Goal: Check status: Check status

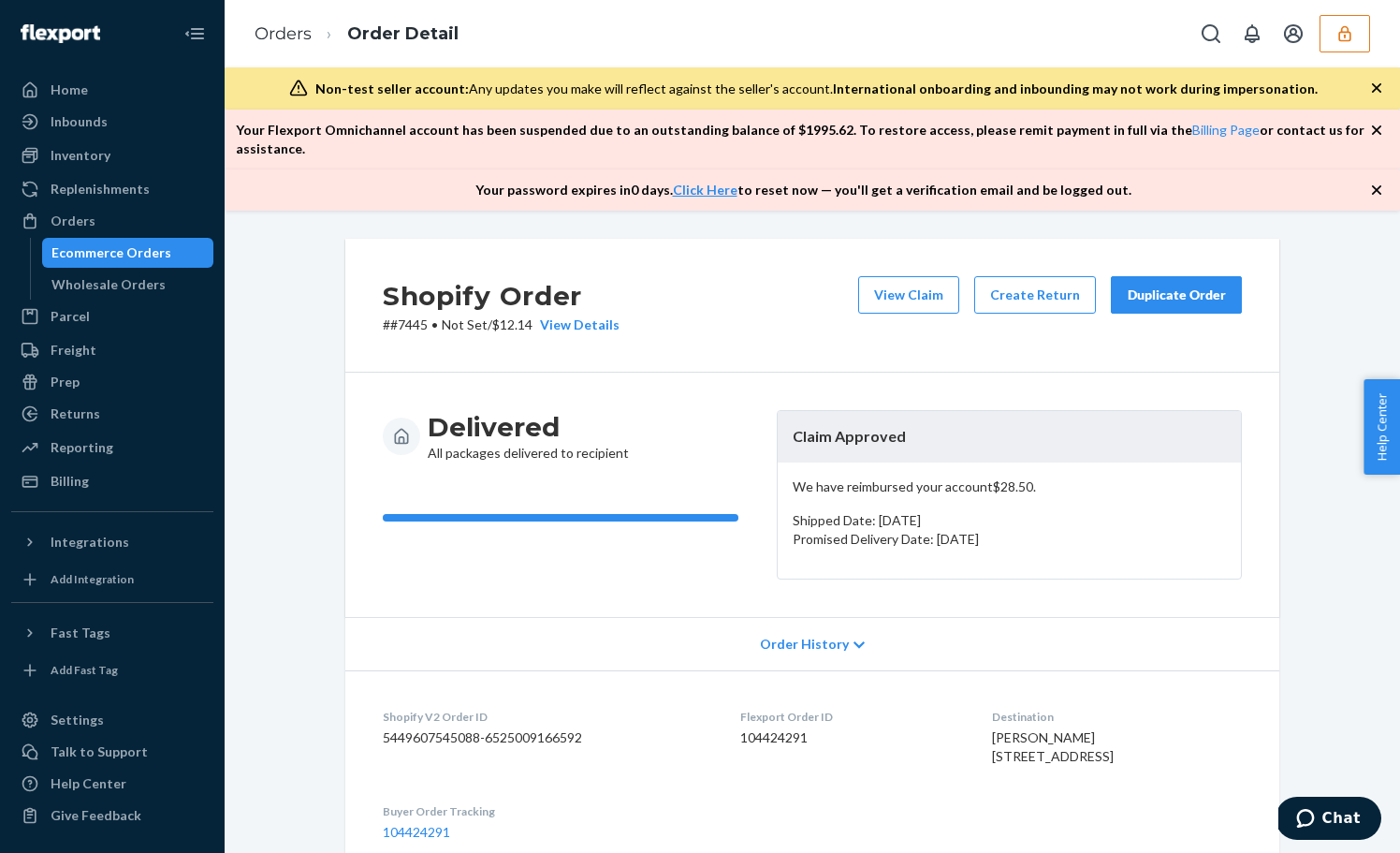
click at [1349, 28] on icon "button" at bounding box center [1345, 33] width 18 height 18
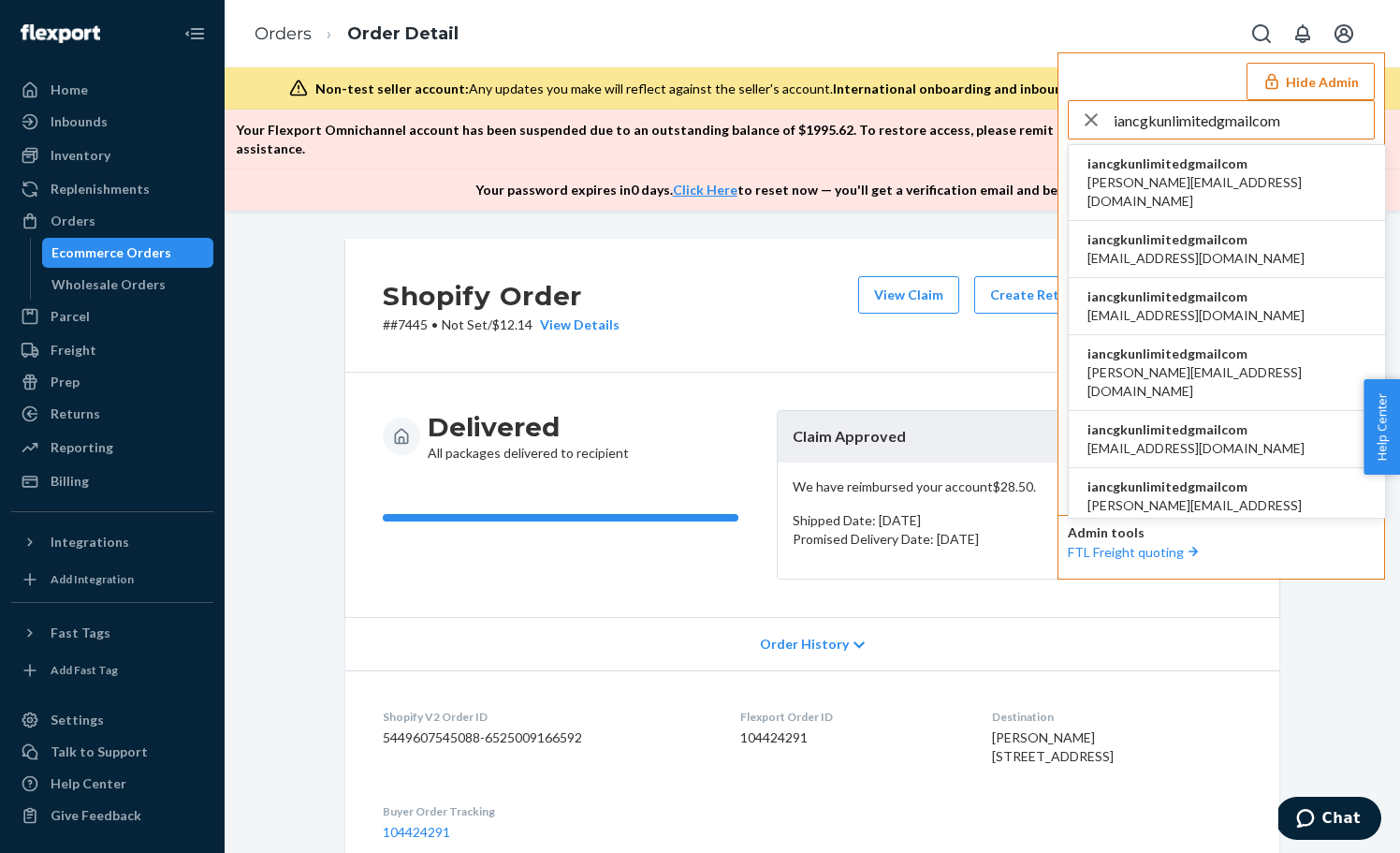
type input "iancgkunlimitedgmailcom"
click at [1205, 166] on span "iancgkunlimitedgmailcom" at bounding box center [1227, 163] width 279 height 18
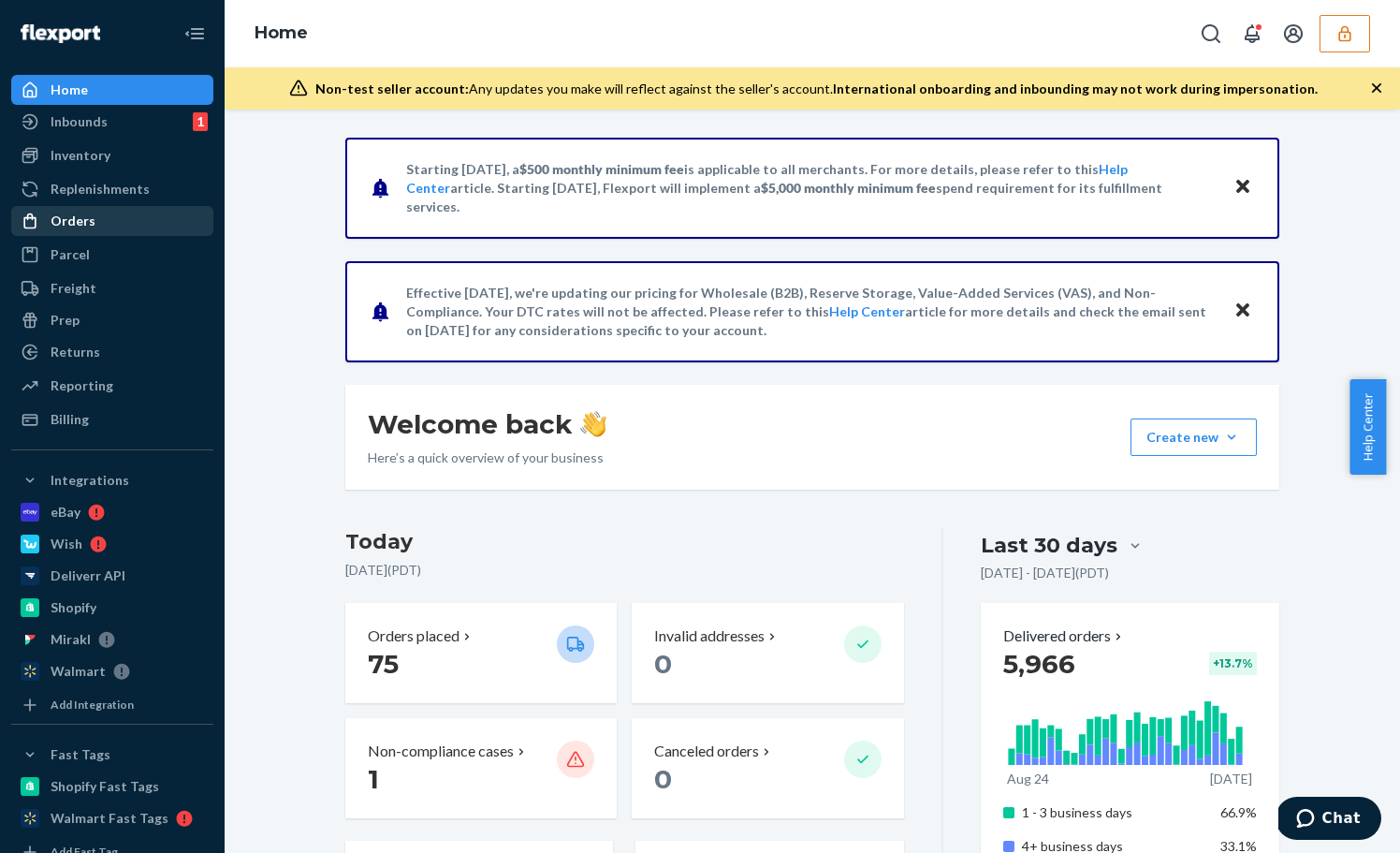
click at [113, 222] on div "Orders" at bounding box center [112, 221] width 198 height 26
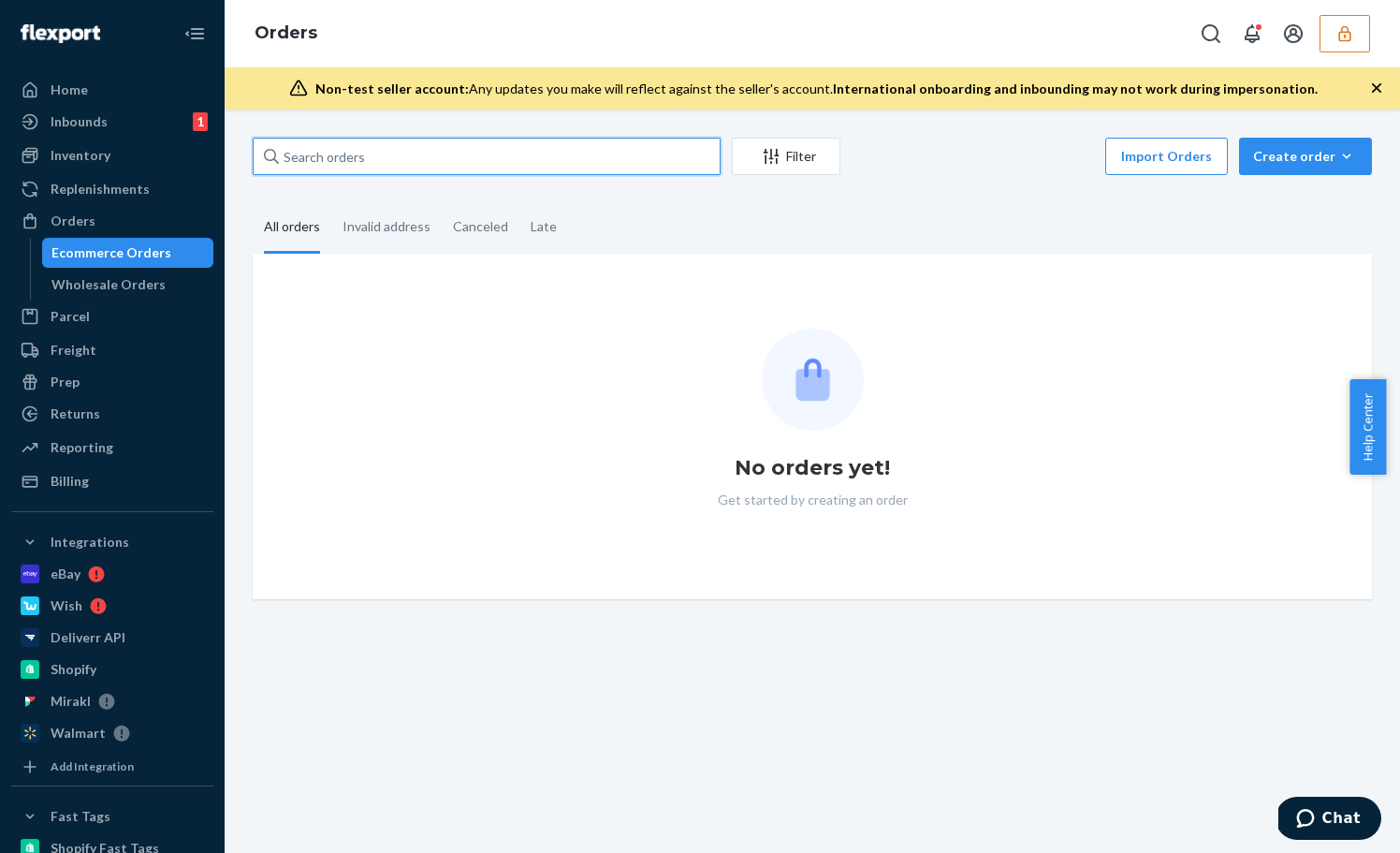
click at [354, 165] on input "text" at bounding box center [487, 156] width 468 height 38
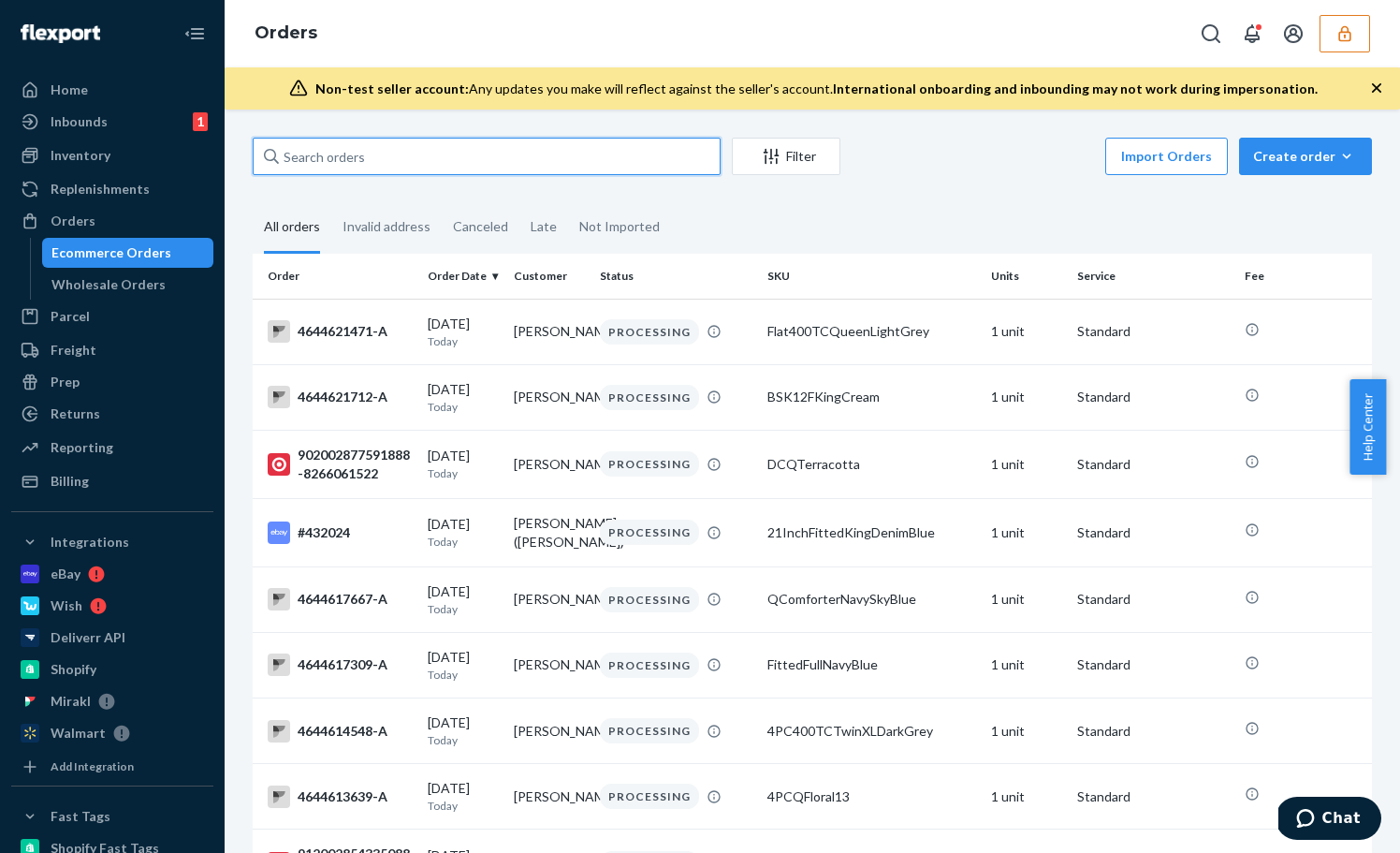
paste input "36760542"
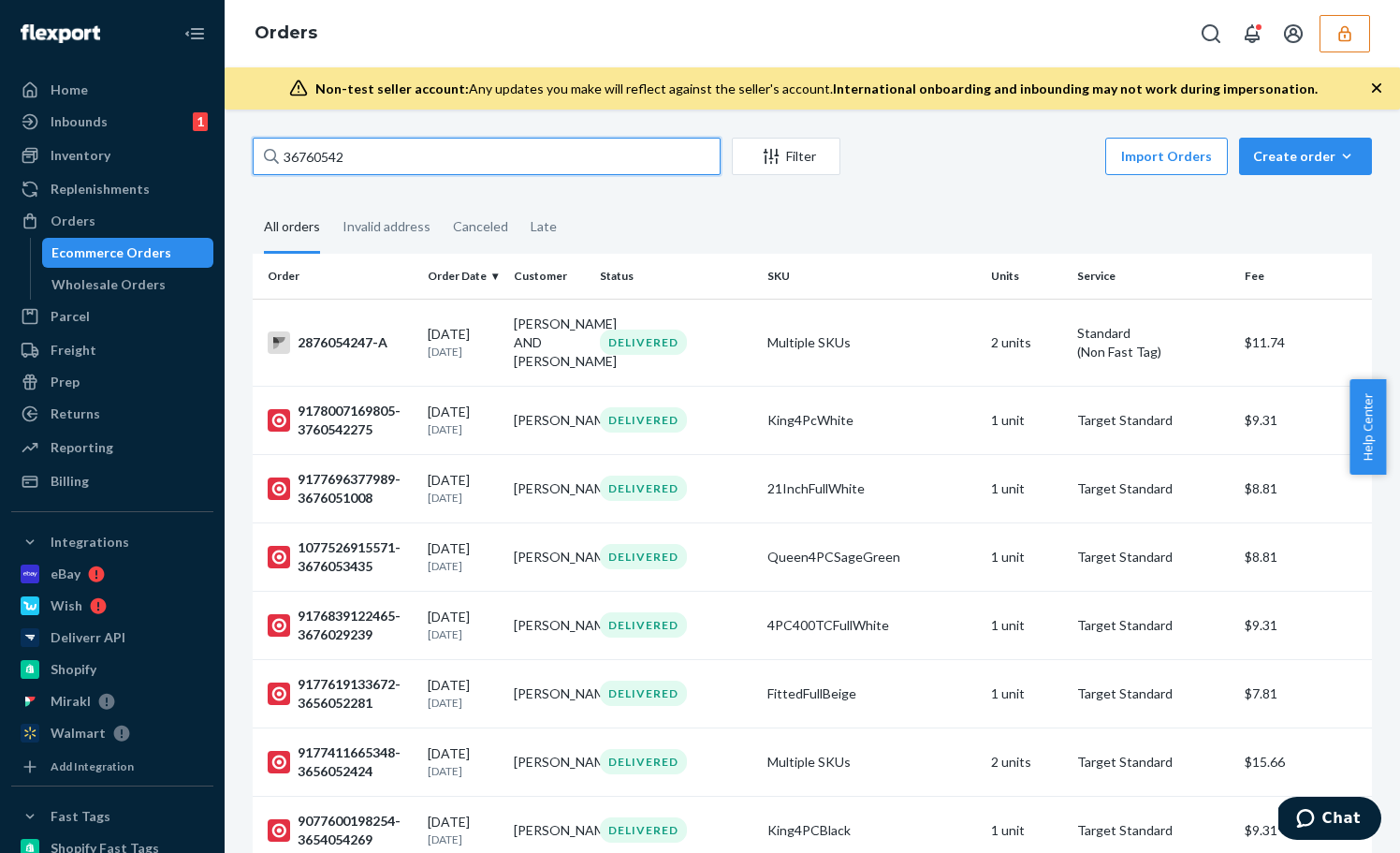
click at [280, 156] on input "36760542" at bounding box center [487, 156] width 468 height 38
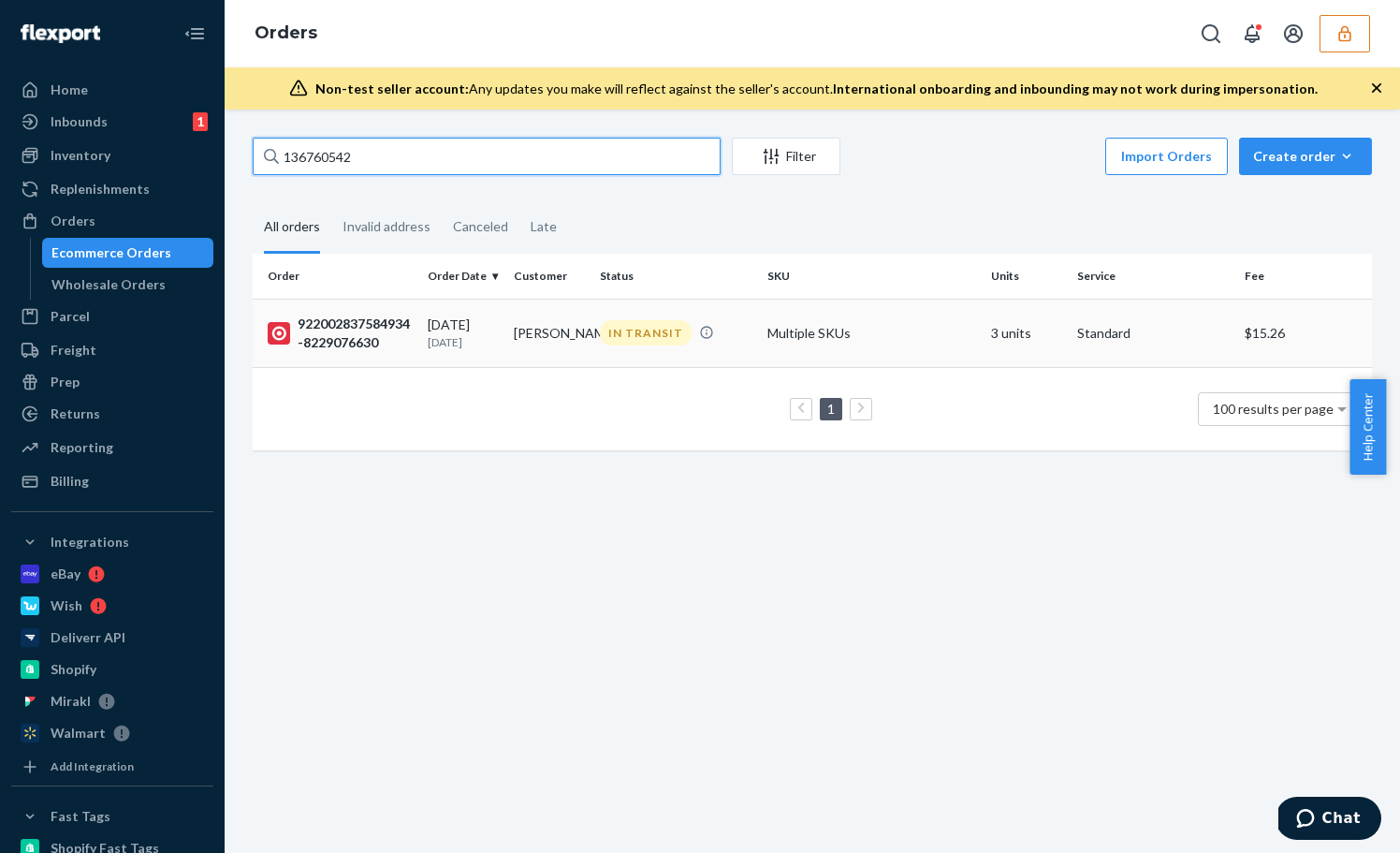
type input "136760542"
click at [475, 328] on div "09/15/2025 8 days ago" at bounding box center [462, 333] width 71 height 35
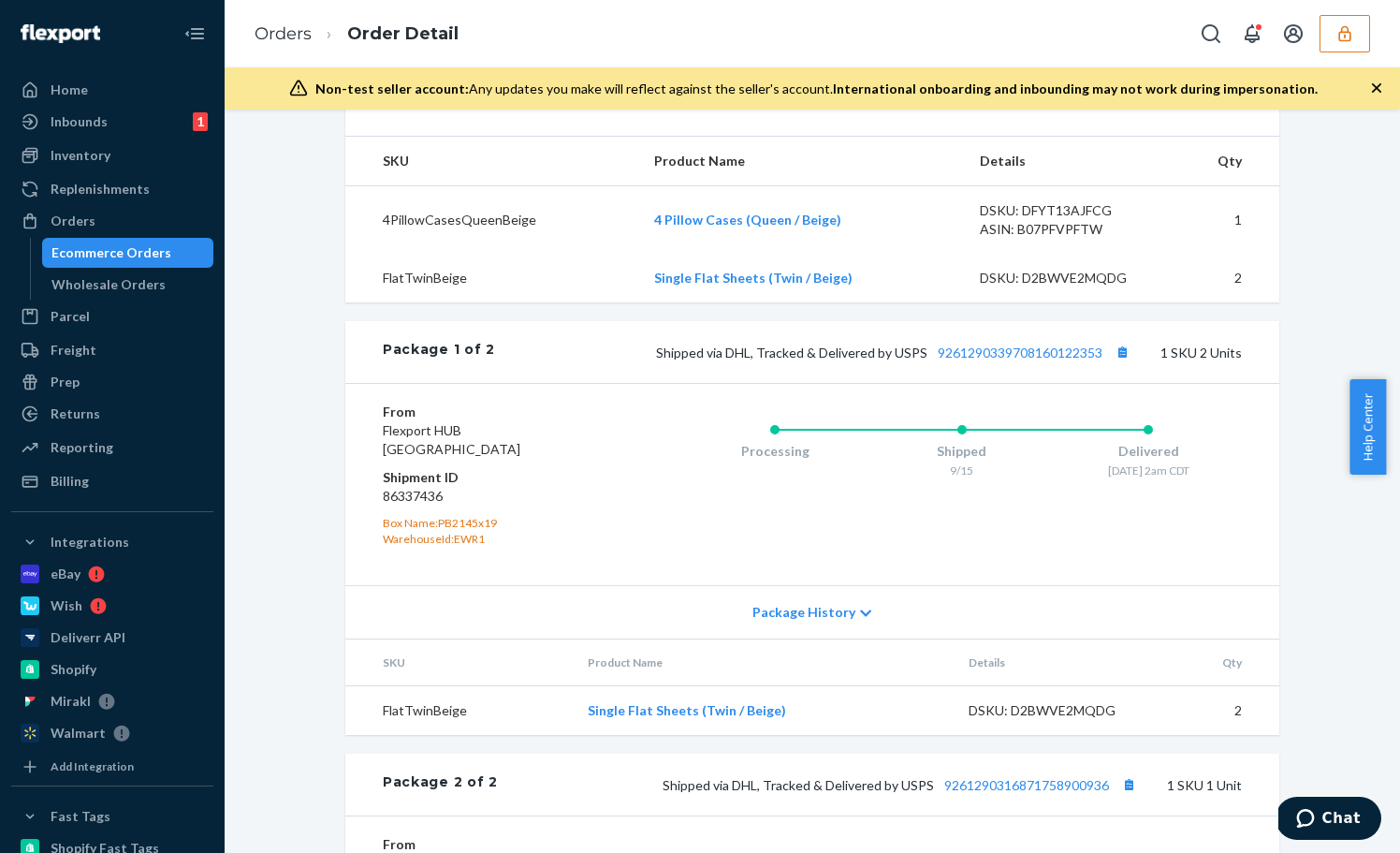
scroll to position [957, 0]
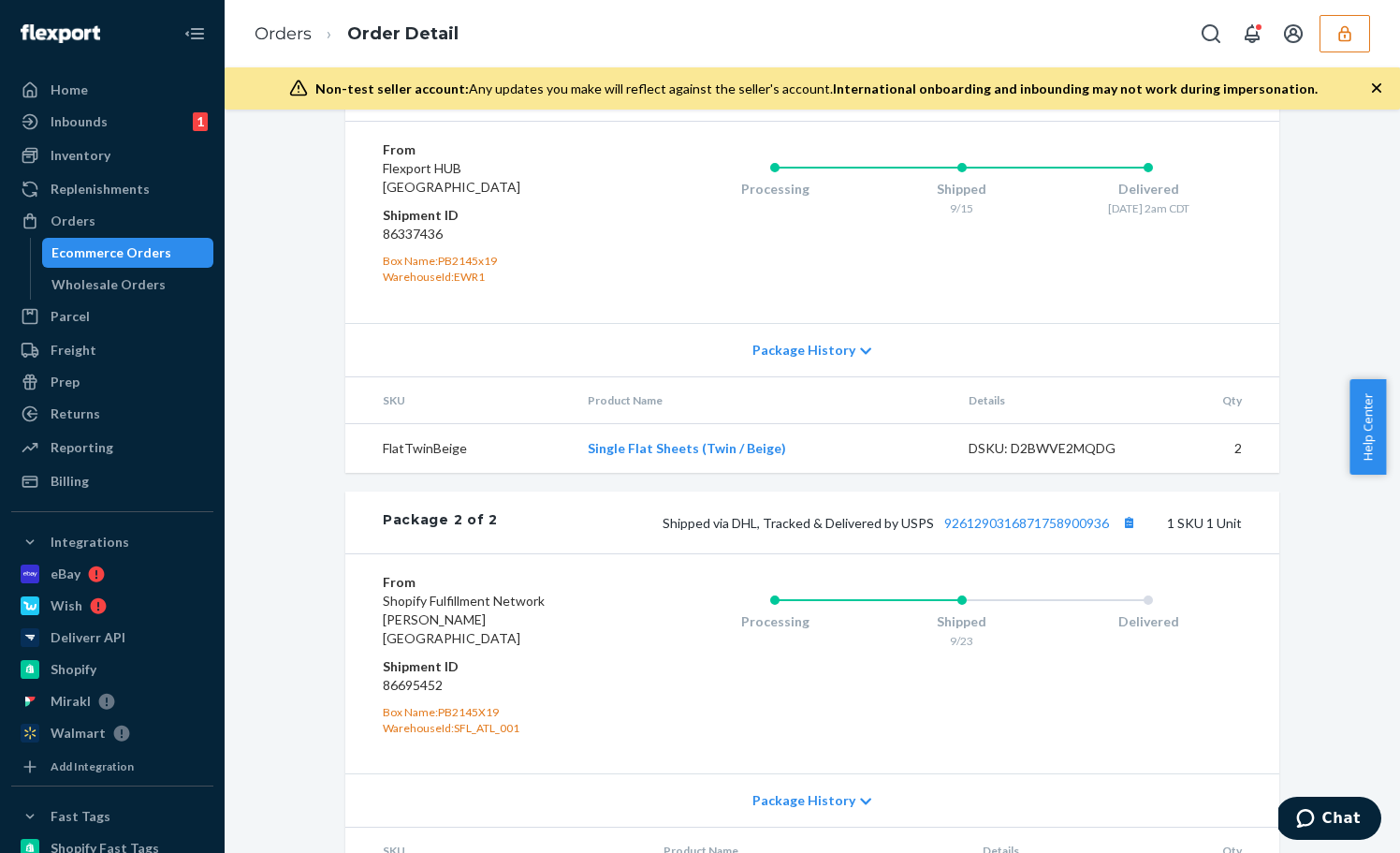
click at [1341, 37] on icon "button" at bounding box center [1345, 33] width 18 height 18
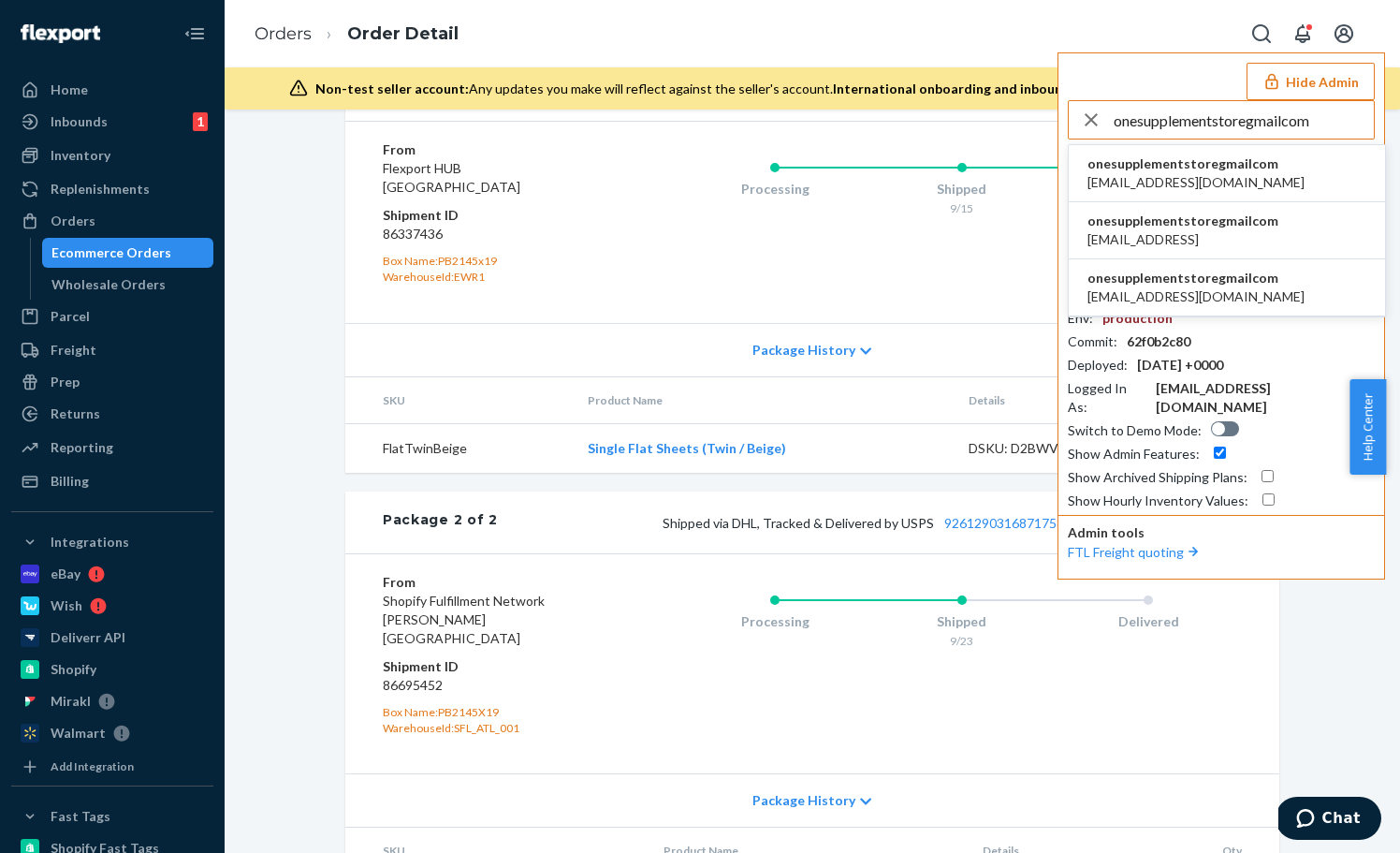
type input "onesupplementstoregmailcom"
click at [1248, 167] on span "onesupplementstoregmailcom" at bounding box center [1197, 163] width 218 height 18
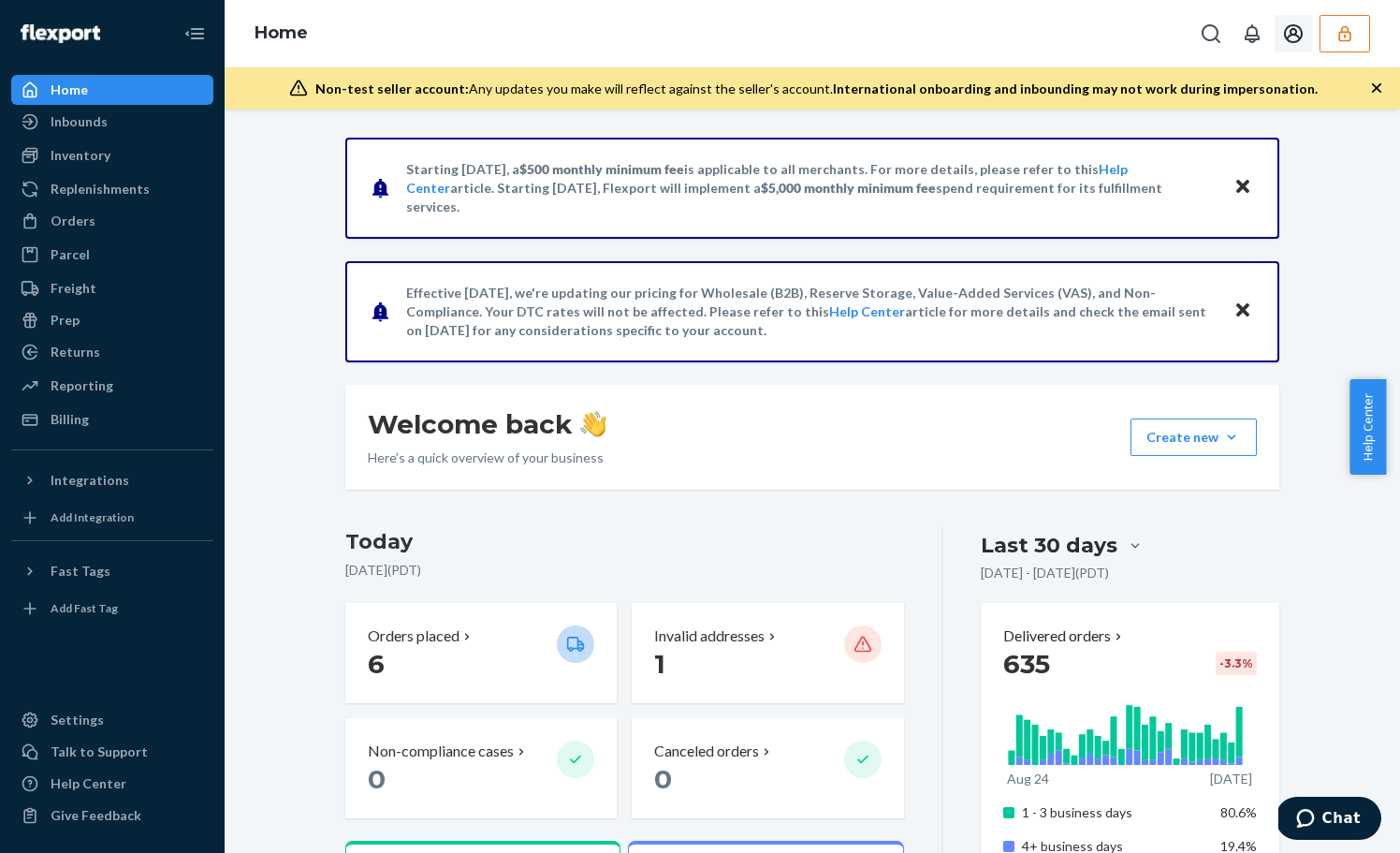
click at [1336, 32] on icon "button" at bounding box center [1345, 33] width 18 height 18
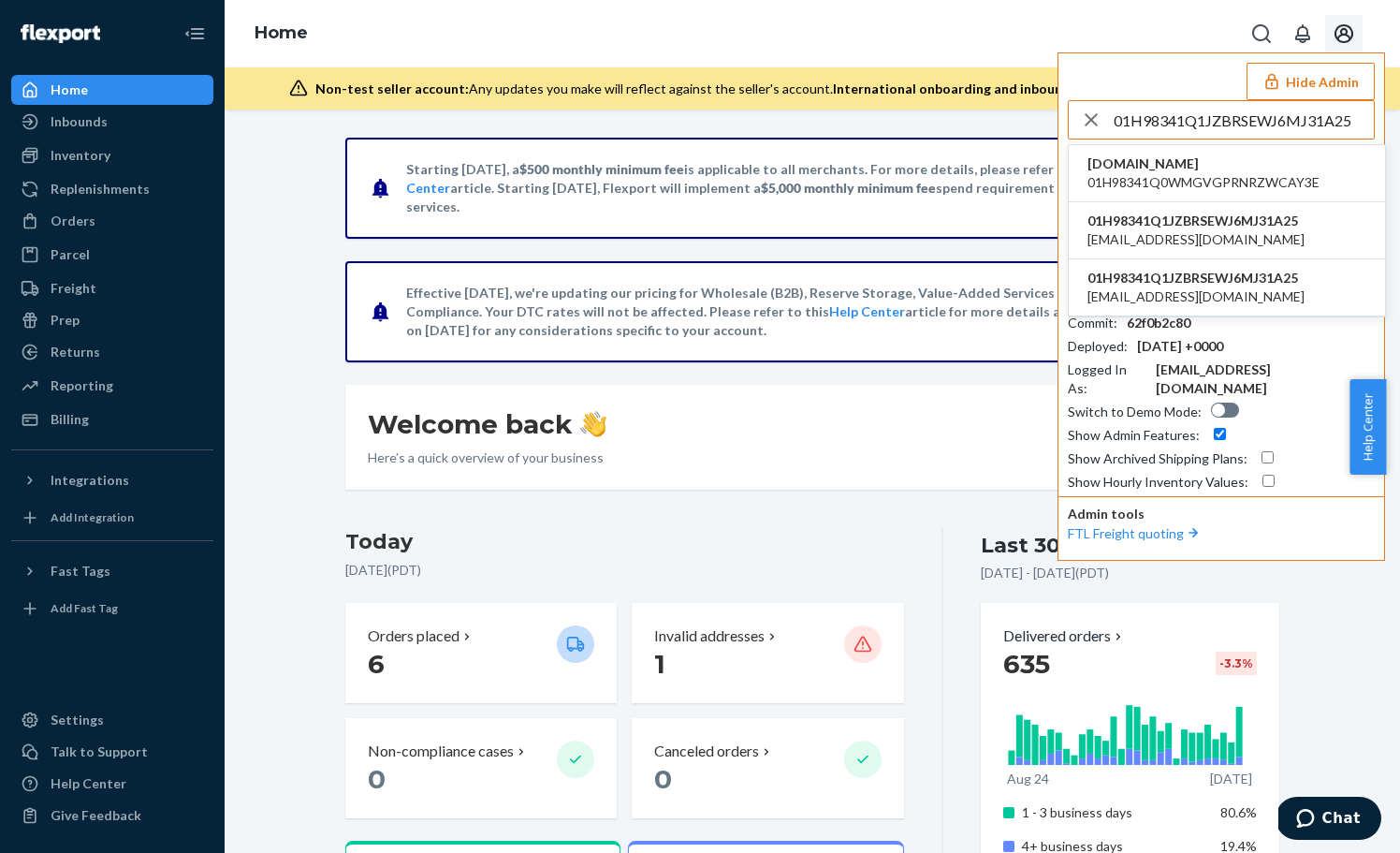
type input "01H98341Q1JZBRSEWJ6MJ31A25"
click at [1253, 148] on li "lngu-abdl.myshopify.com 01H98341Q0WMGVGPRNRZWCAY3E" at bounding box center [1227, 173] width 317 height 57
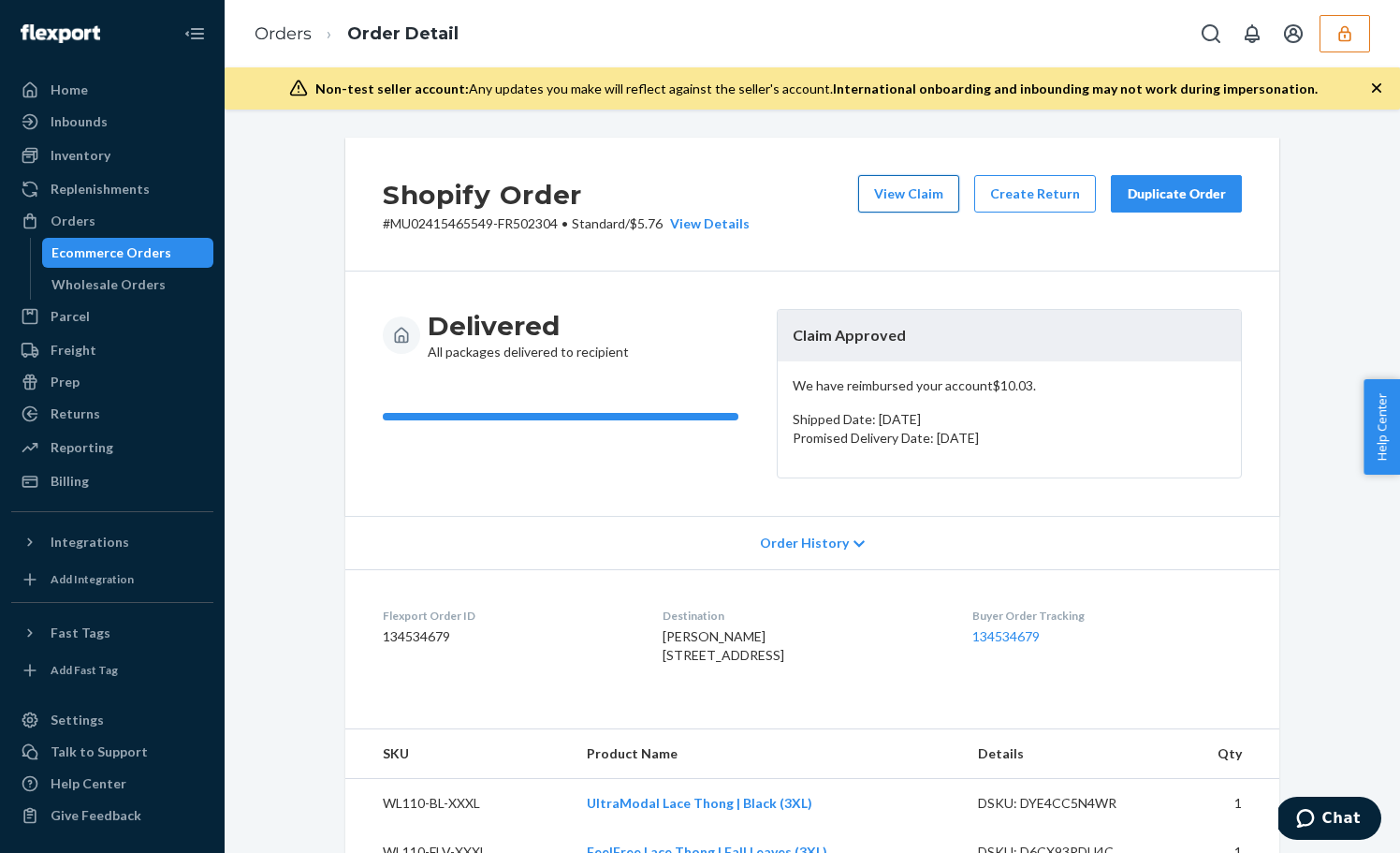
click at [906, 197] on button "View Claim" at bounding box center [909, 193] width 101 height 38
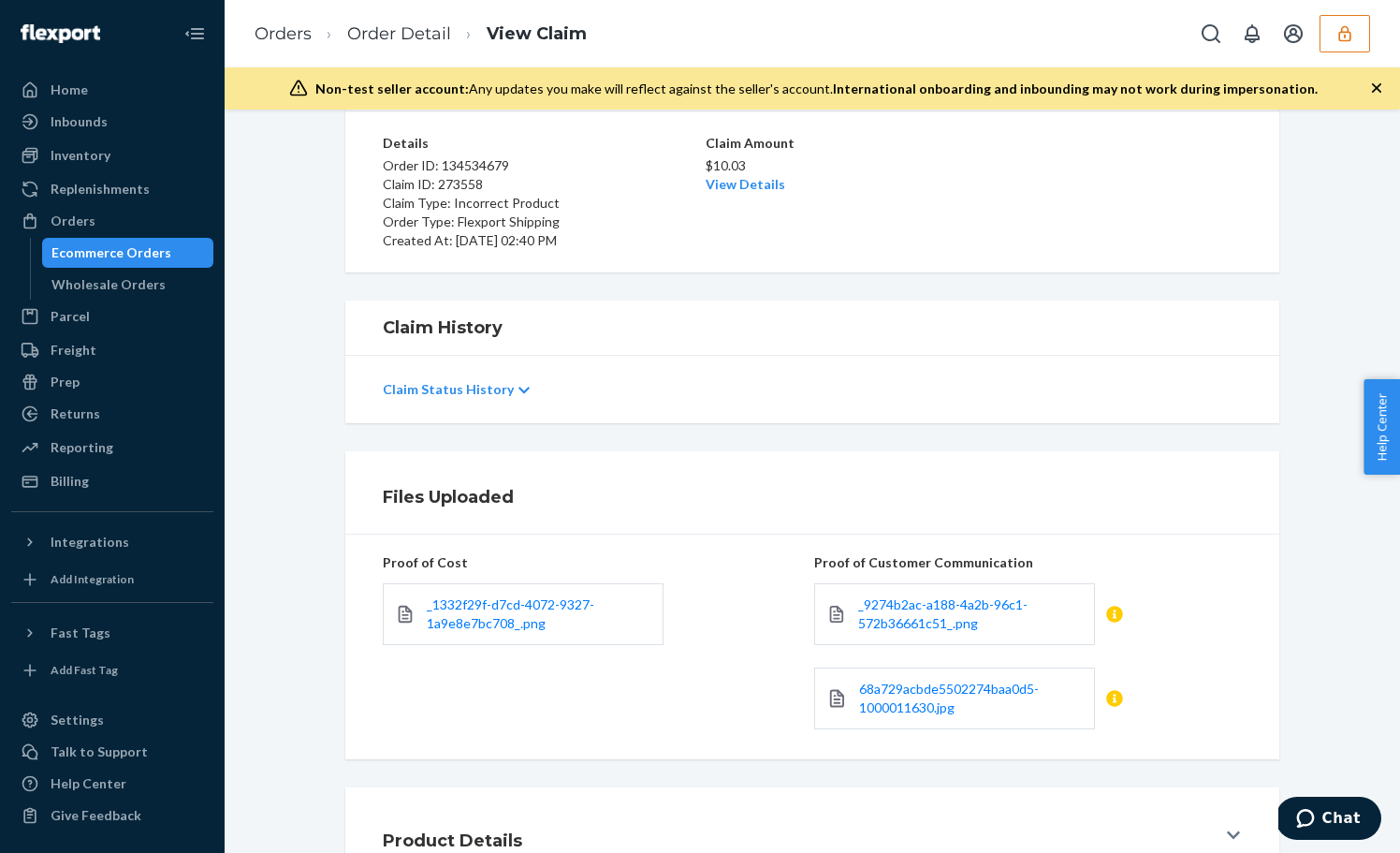
scroll to position [173, 0]
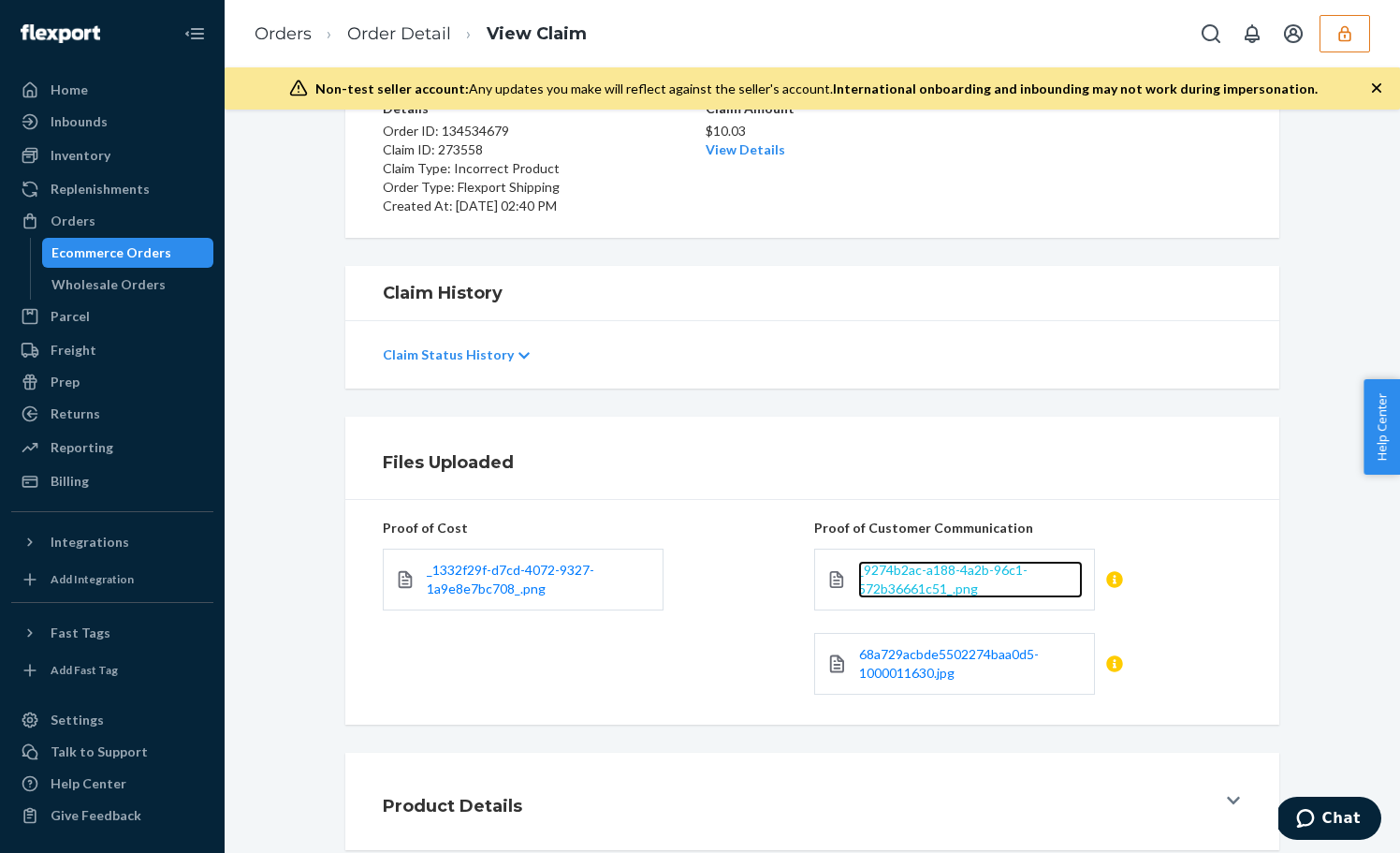
click at [892, 581] on span "_9274b2ac-a188-4a2b-96c1-572b36661c51_.png" at bounding box center [943, 579] width 169 height 35
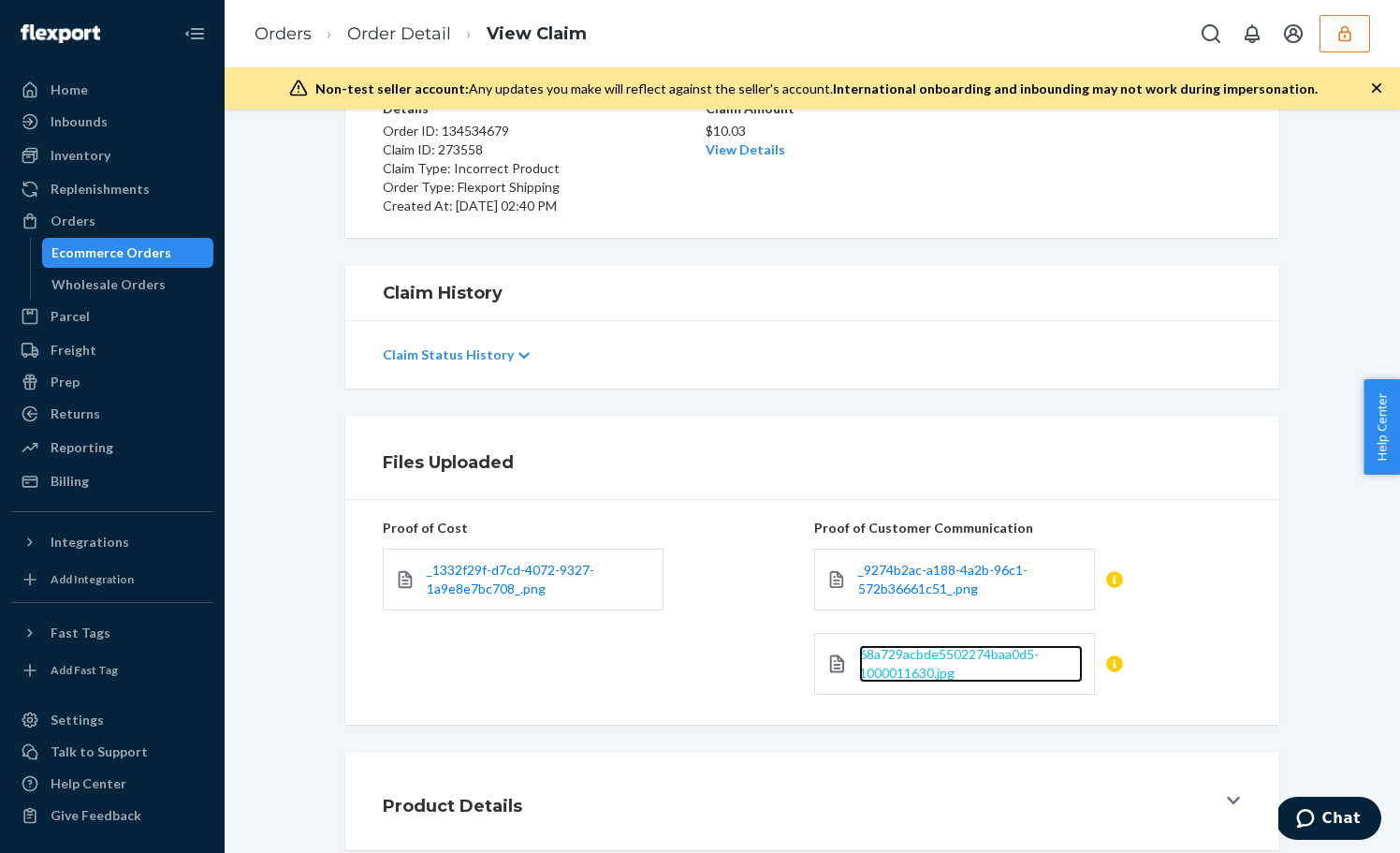
click at [904, 650] on span "68a729acbde5502274baa0d5-1000011630.jpg" at bounding box center [949, 664] width 180 height 35
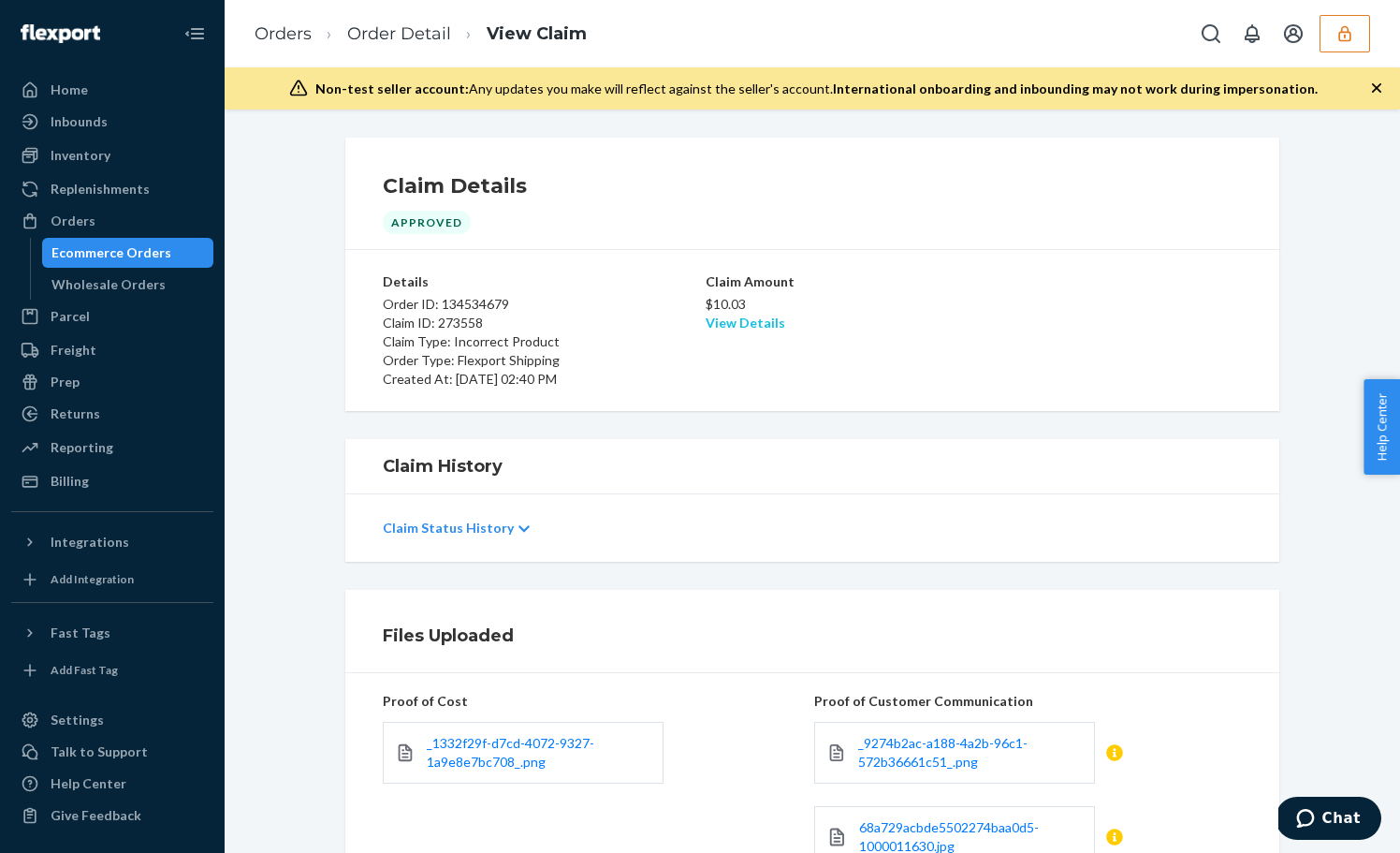
click at [734, 324] on link "View Details" at bounding box center [746, 323] width 80 height 16
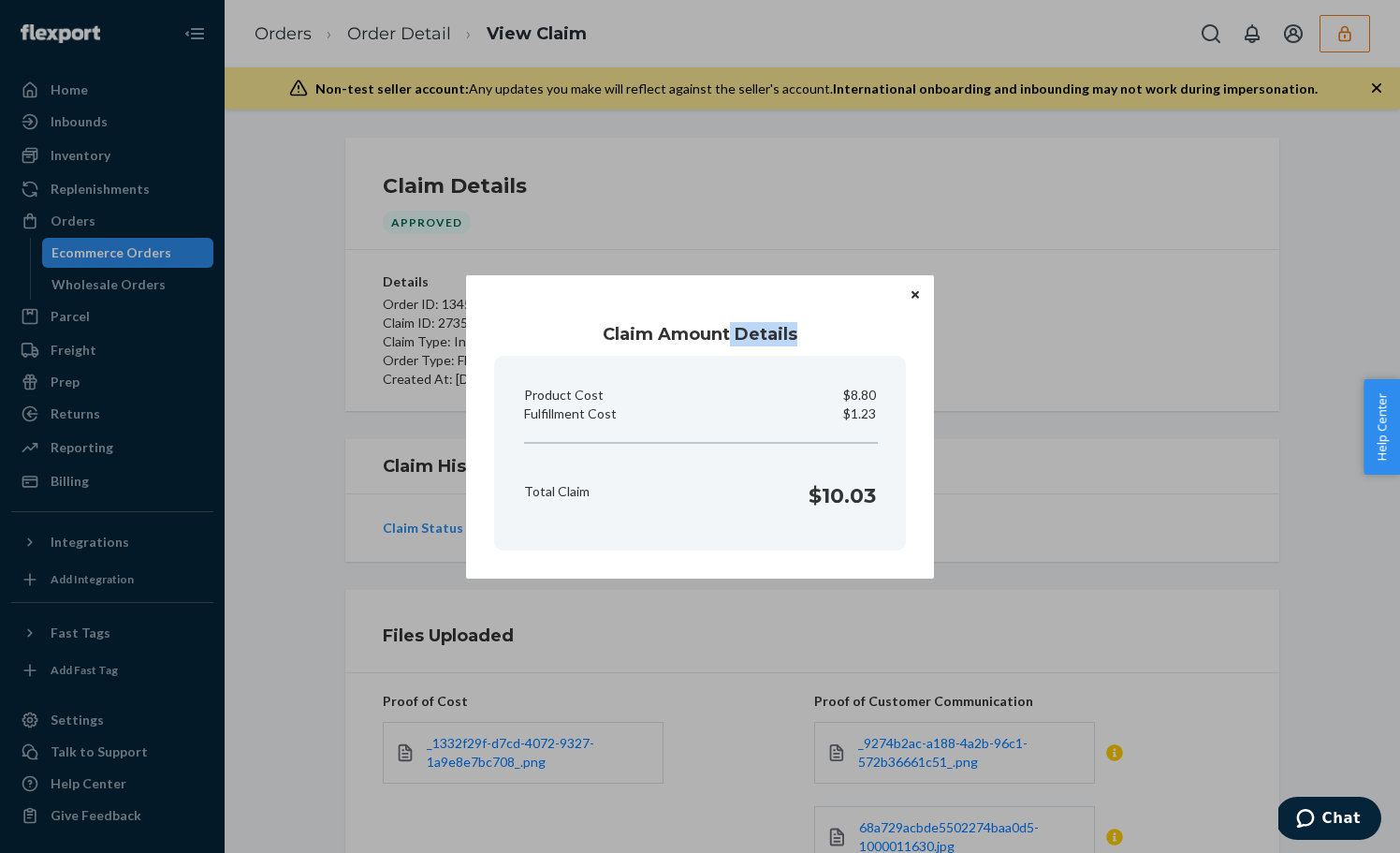
click at [732, 324] on h1 "Claim Amount Details" at bounding box center [700, 333] width 412 height 24
click at [916, 295] on icon "Close" at bounding box center [916, 295] width 8 height 8
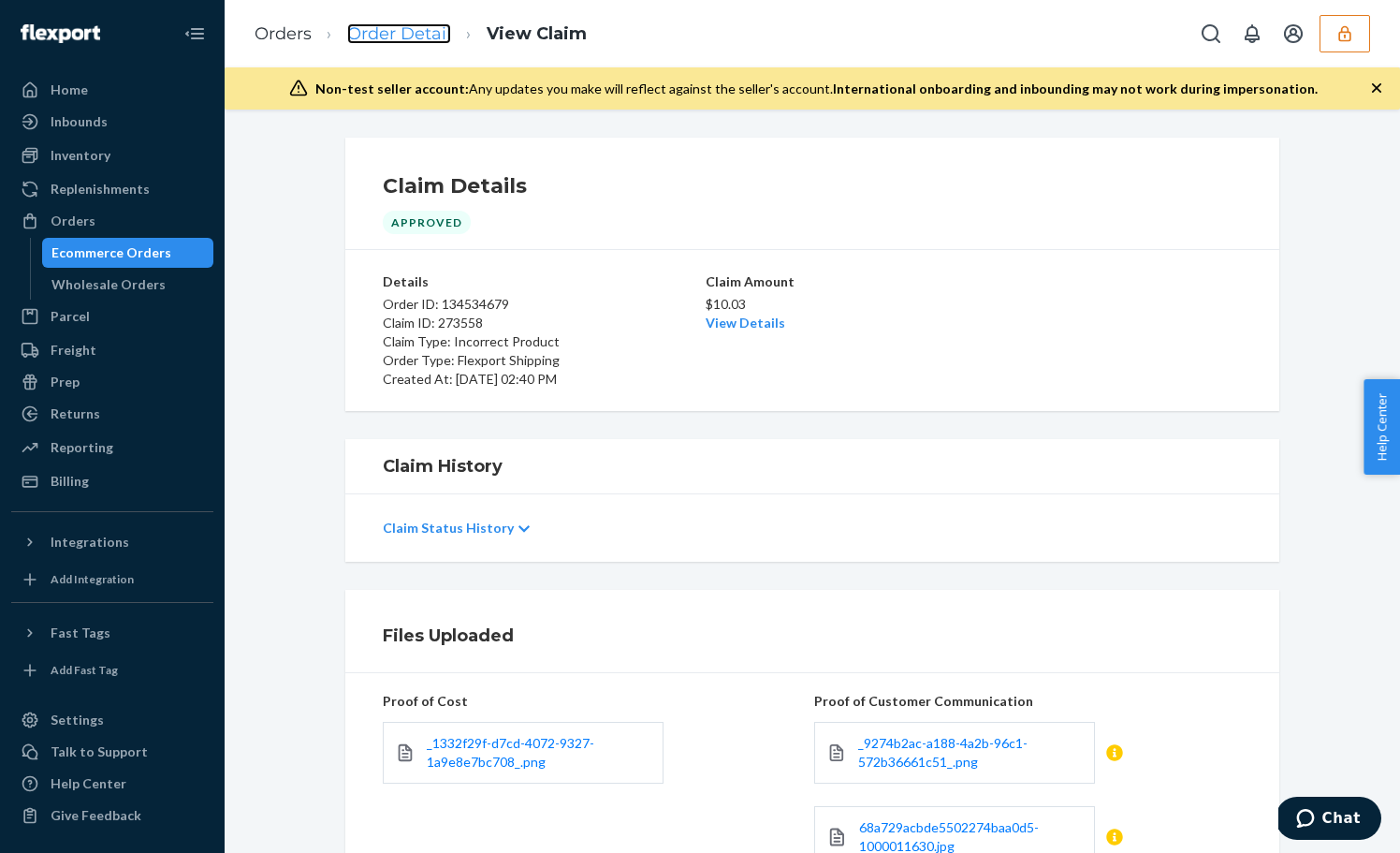
click at [393, 30] on link "Order Detail" at bounding box center [398, 33] width 104 height 20
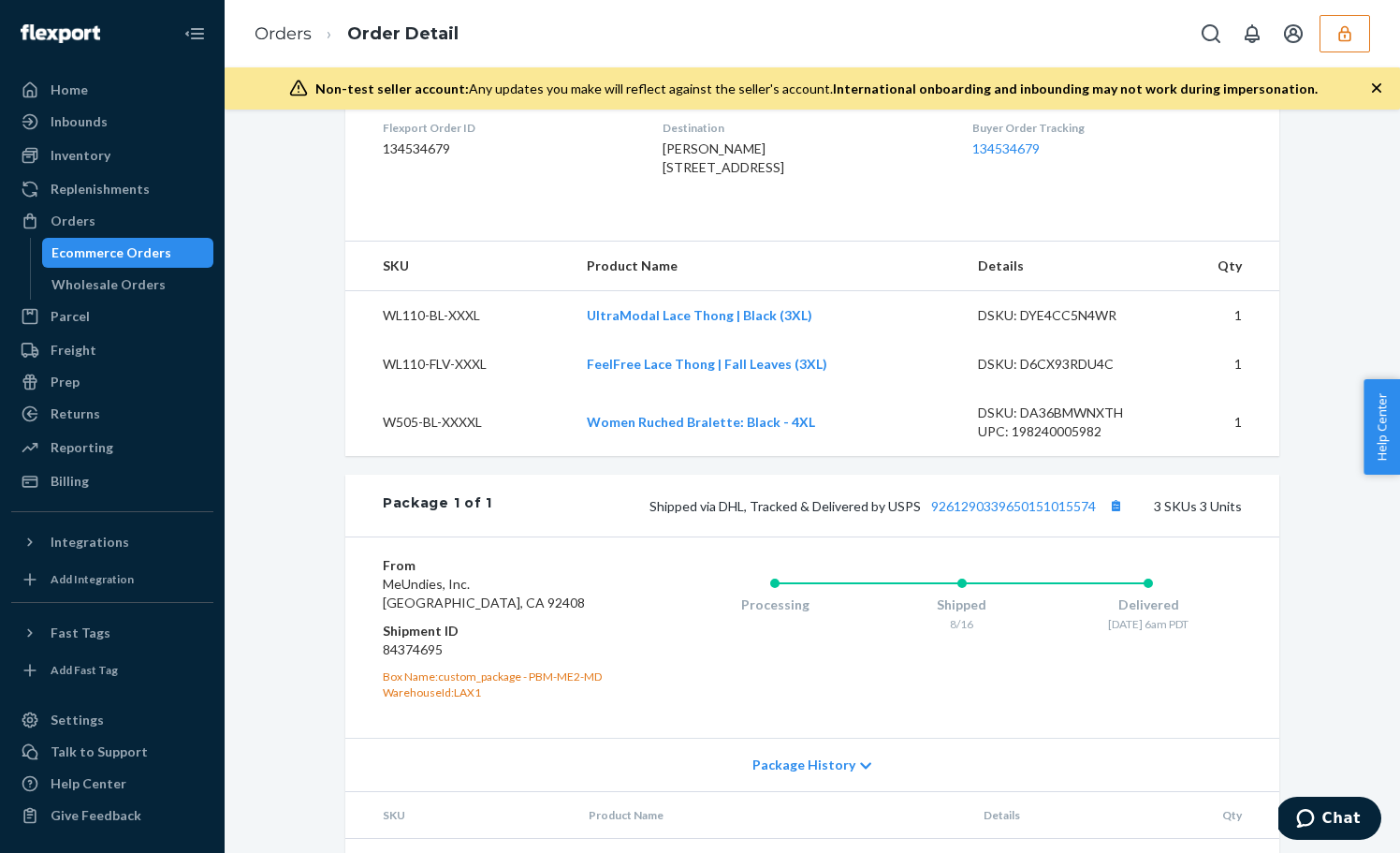
scroll to position [699, 0]
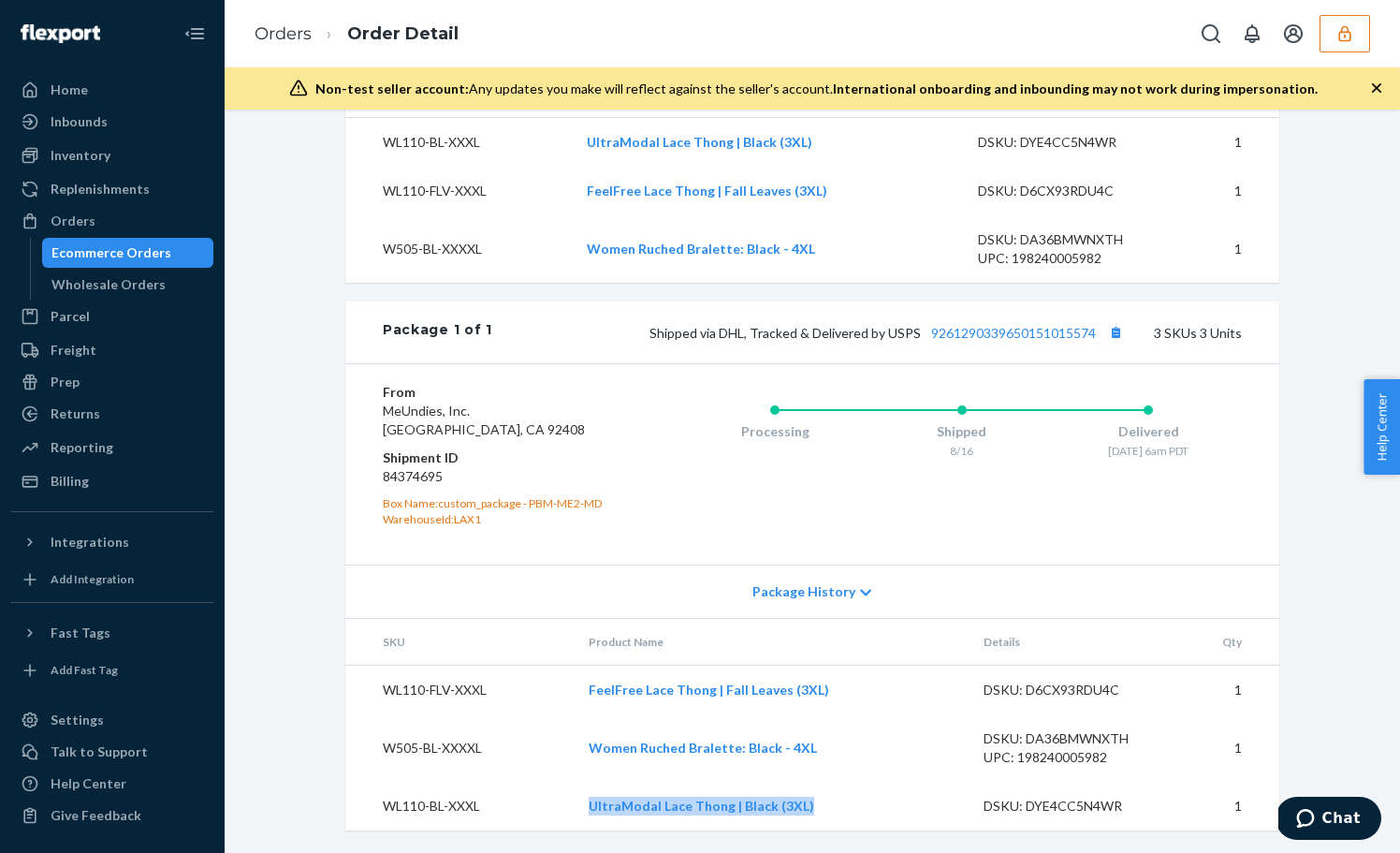
drag, startPoint x: 833, startPoint y: 802, endPoint x: 584, endPoint y: 802, distance: 249.0
click at [584, 802] on td "UltraModal Lace Thong | Black (3XL)" at bounding box center [771, 806] width 395 height 49
copy link "UltraModal Lace Thong | Black (3XL)"
click at [709, 691] on link "FeelFree Lace Thong | Fall Leaves (3XL)" at bounding box center [709, 689] width 241 height 16
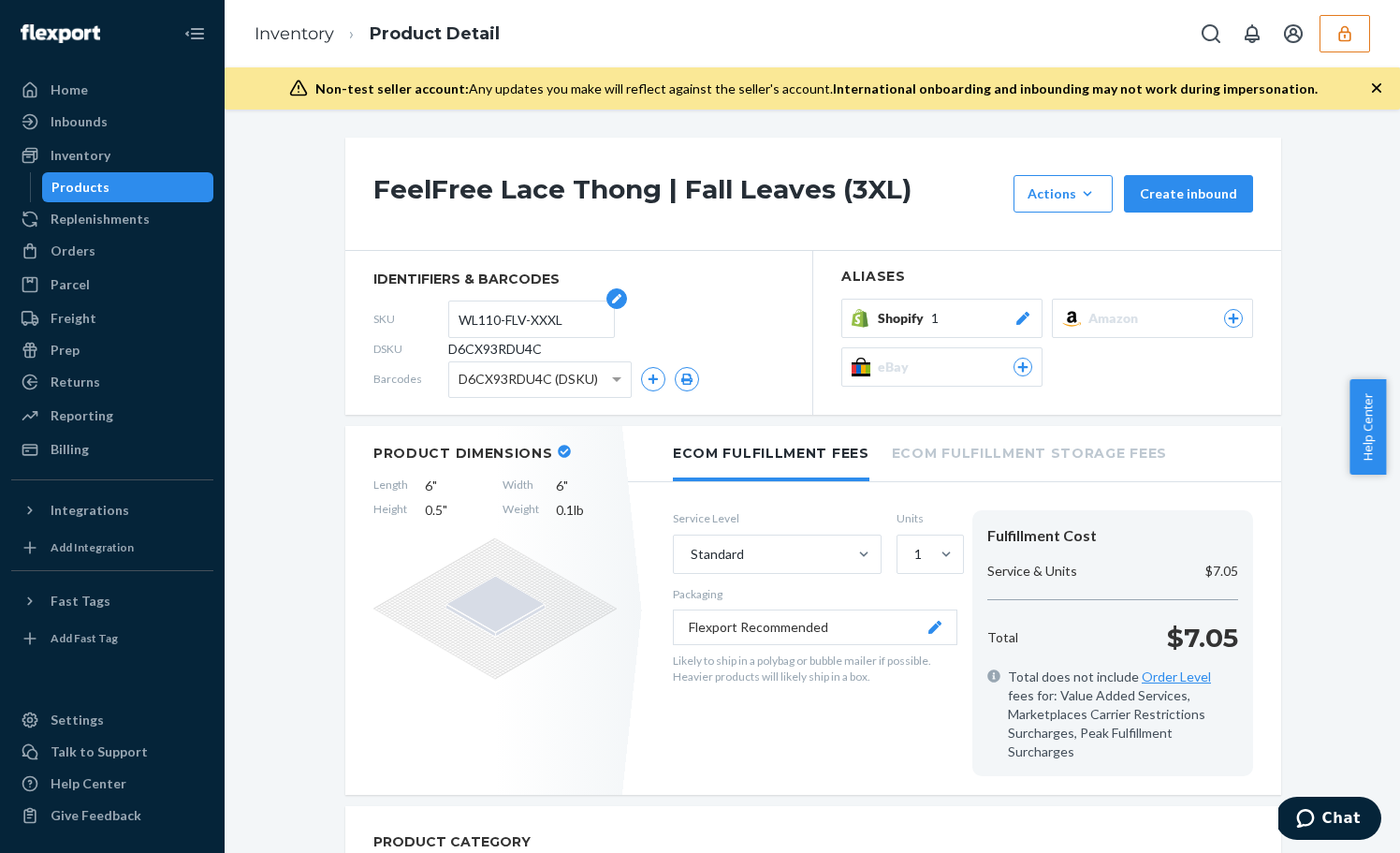
drag, startPoint x: 558, startPoint y: 319, endPoint x: 443, endPoint y: 315, distance: 115.1
click at [449, 315] on form "WL110-FLV-XXXL" at bounding box center [532, 319] width 167 height 38
click at [575, 317] on input "WL110-FLV-XXXL" at bounding box center [531, 319] width 146 height 36
drag, startPoint x: 569, startPoint y: 318, endPoint x: 436, endPoint y: 319, distance: 133.0
click at [436, 319] on div "SKU WL110-FLV-XXXL" at bounding box center [578, 319] width 411 height 30
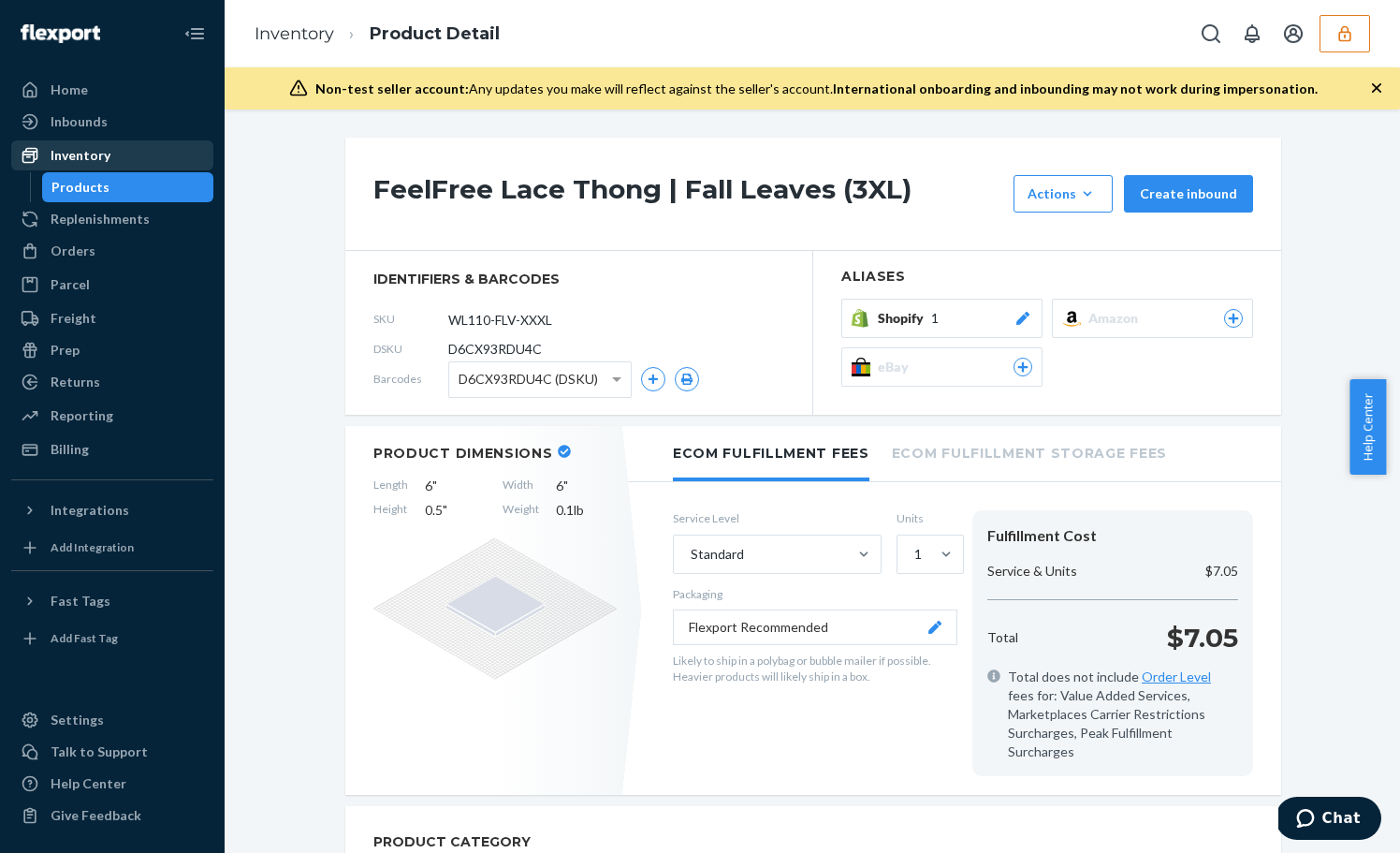
click at [119, 158] on div "Inventory" at bounding box center [112, 154] width 198 height 26
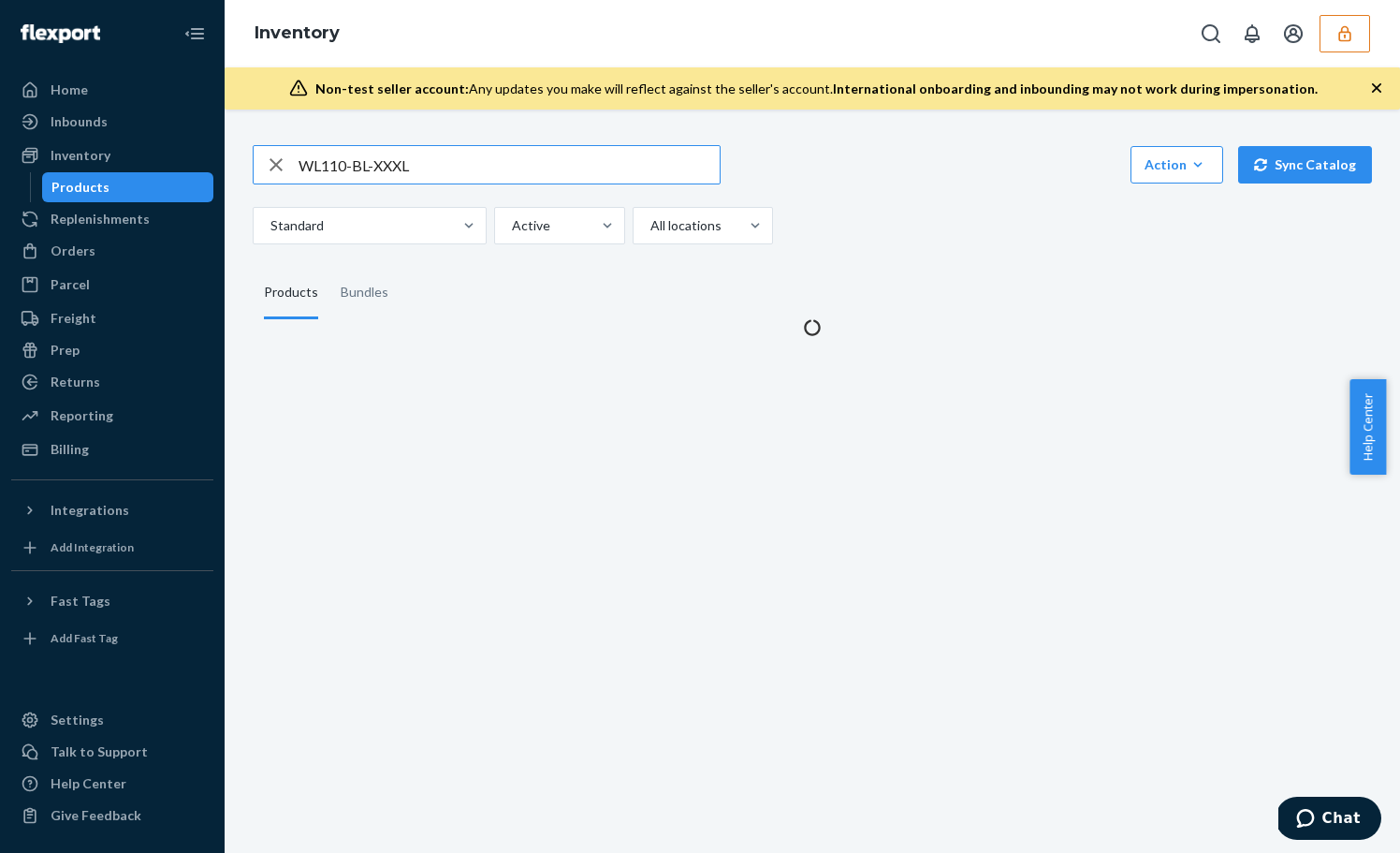
type input "WL110-BL-XXXL"
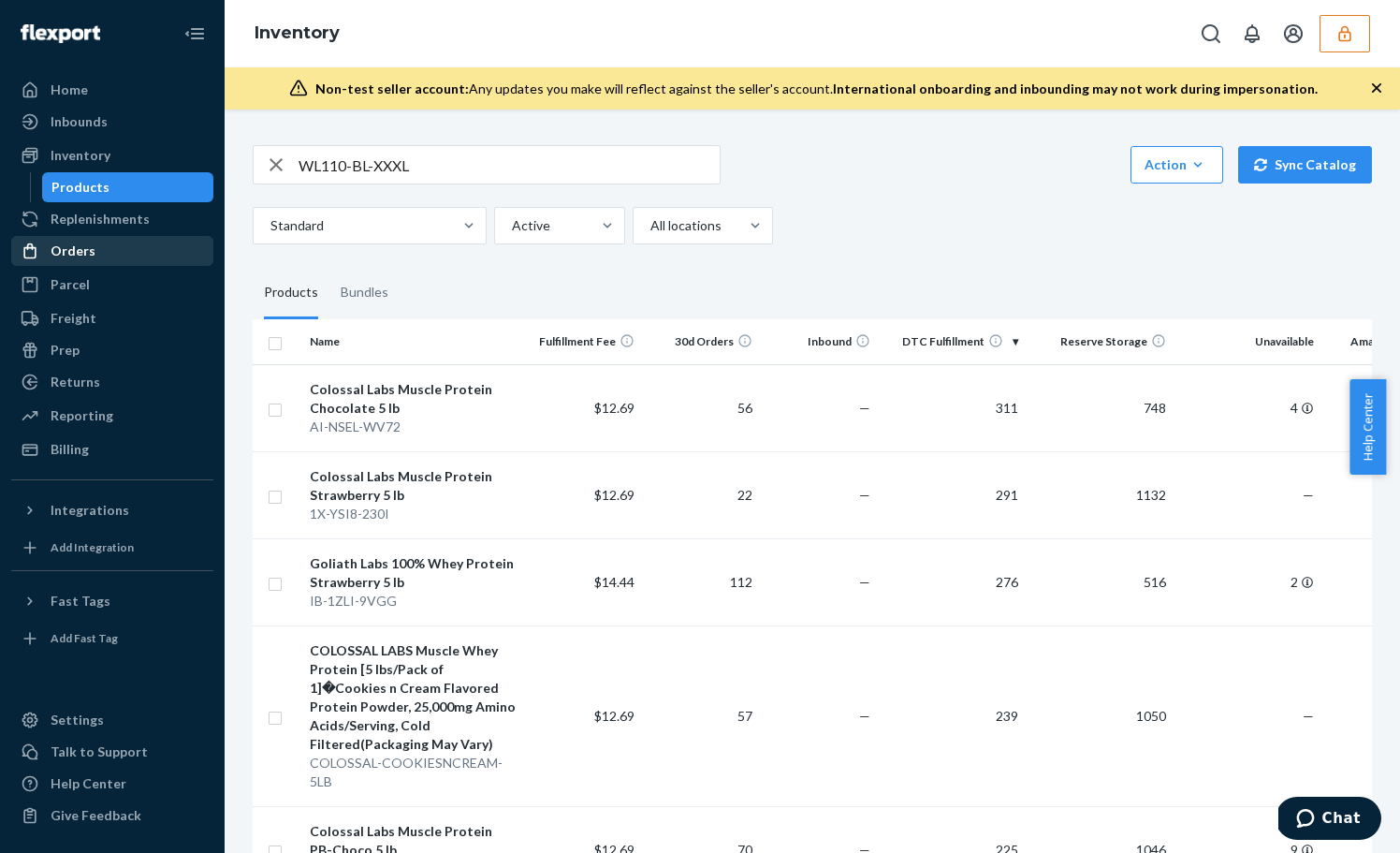
click at [123, 261] on div "Orders" at bounding box center [112, 251] width 198 height 26
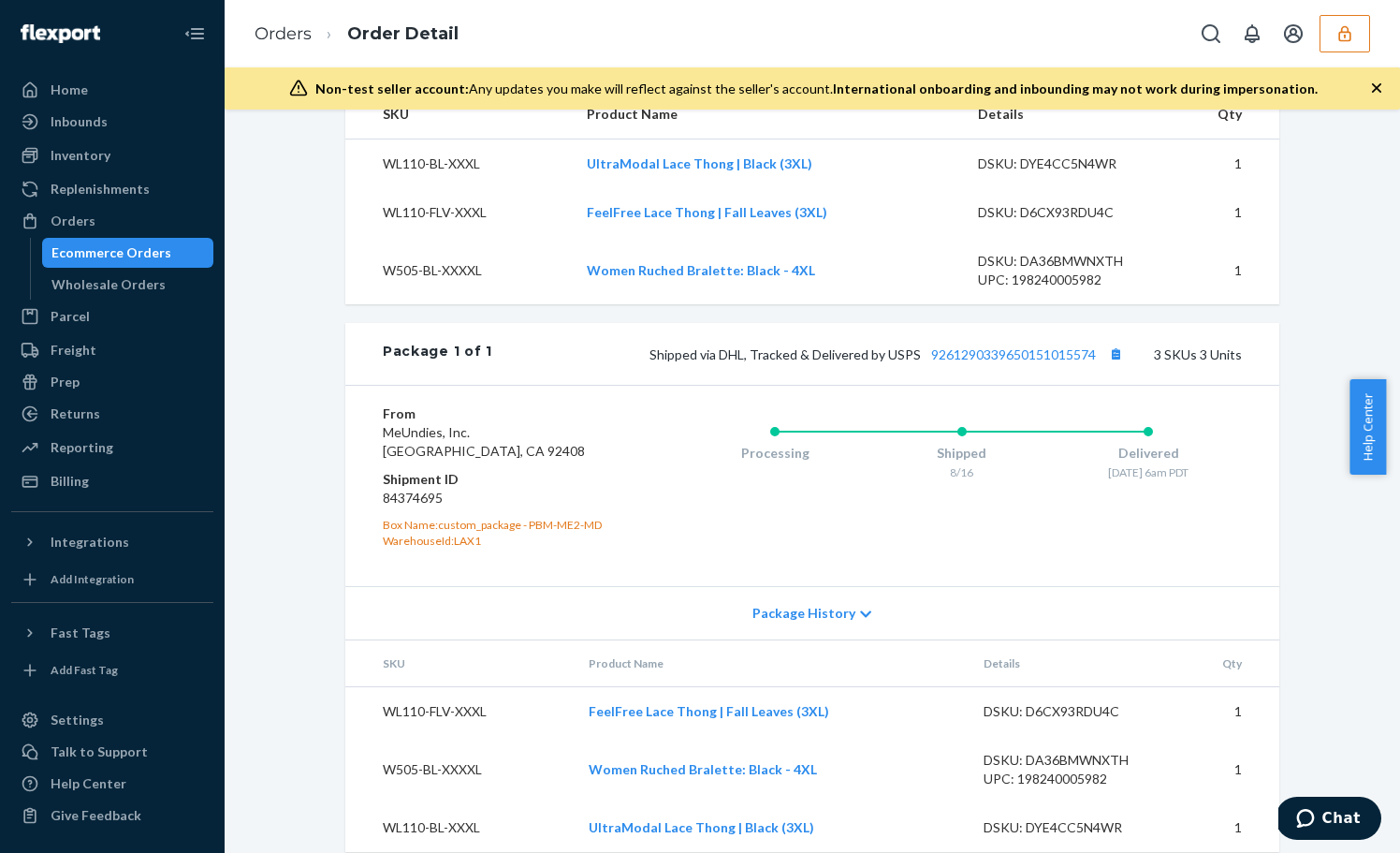
scroll to position [643, 0]
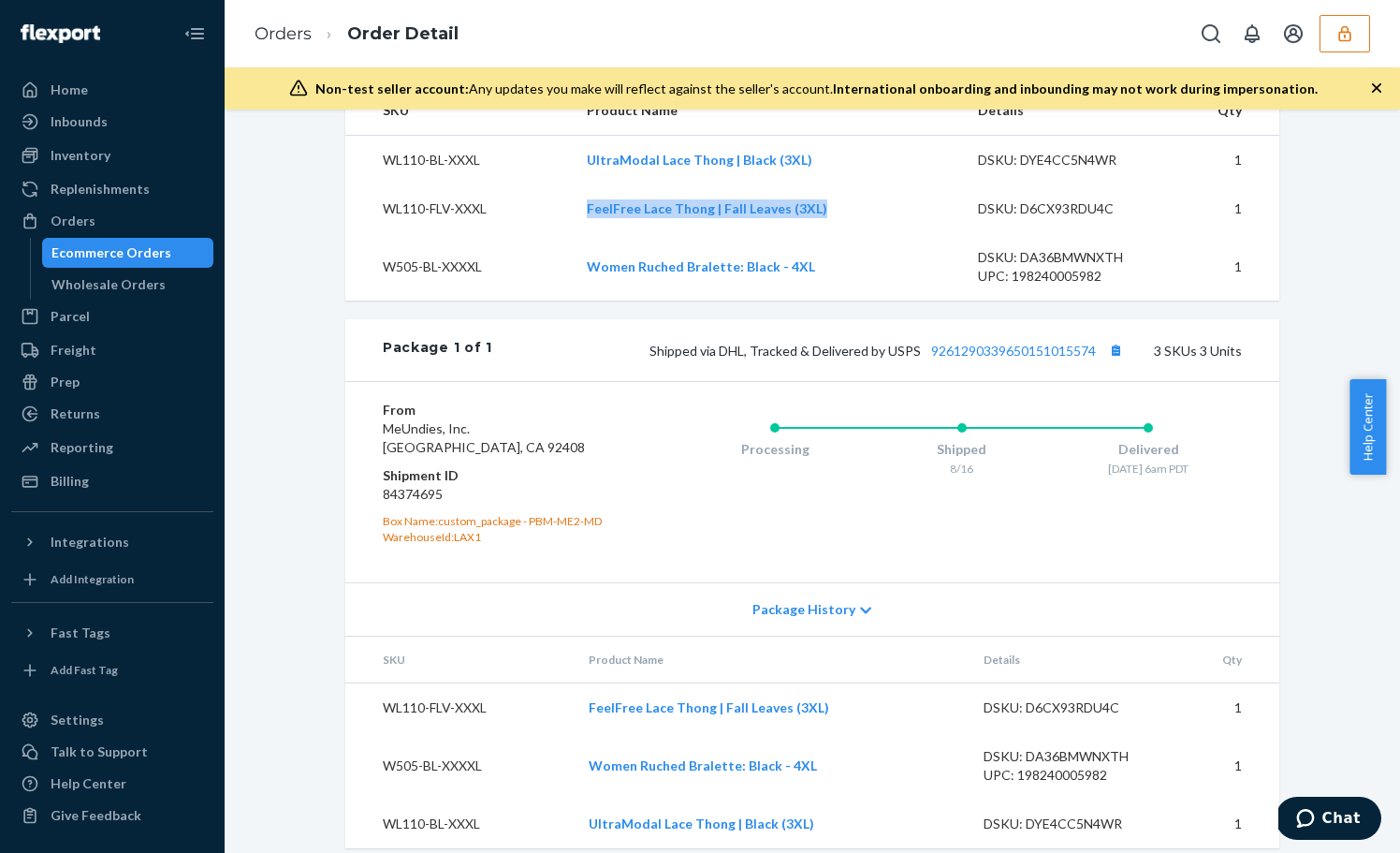
drag, startPoint x: 844, startPoint y: 252, endPoint x: 581, endPoint y: 249, distance: 263.0
click at [581, 233] on td "FeelFree Lace Thong | Fall Leaves (3XL)" at bounding box center [768, 209] width 392 height 49
copy link "FeelFree Lace Thong | Fall Leaves (3XL)"
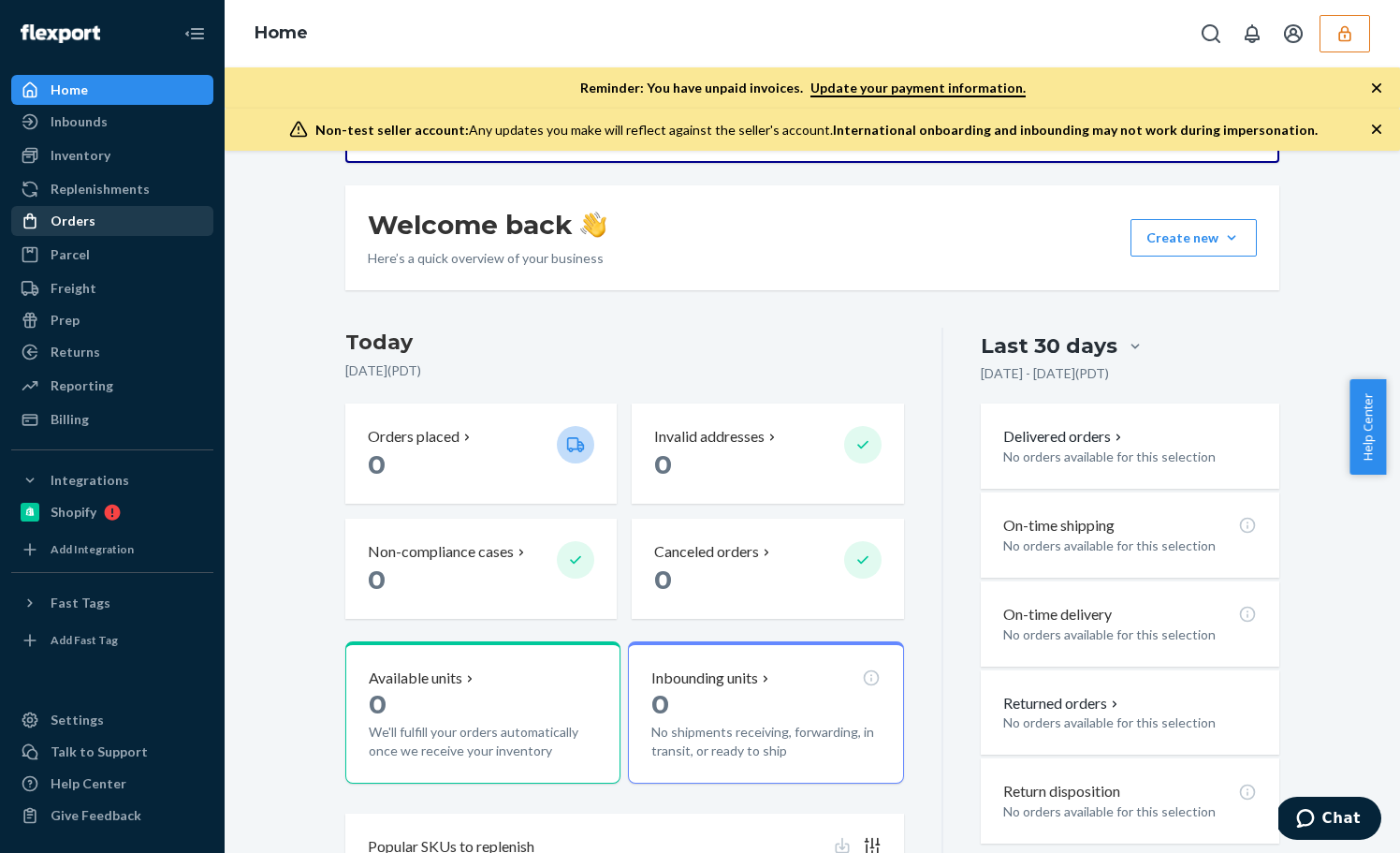
scroll to position [364, 0]
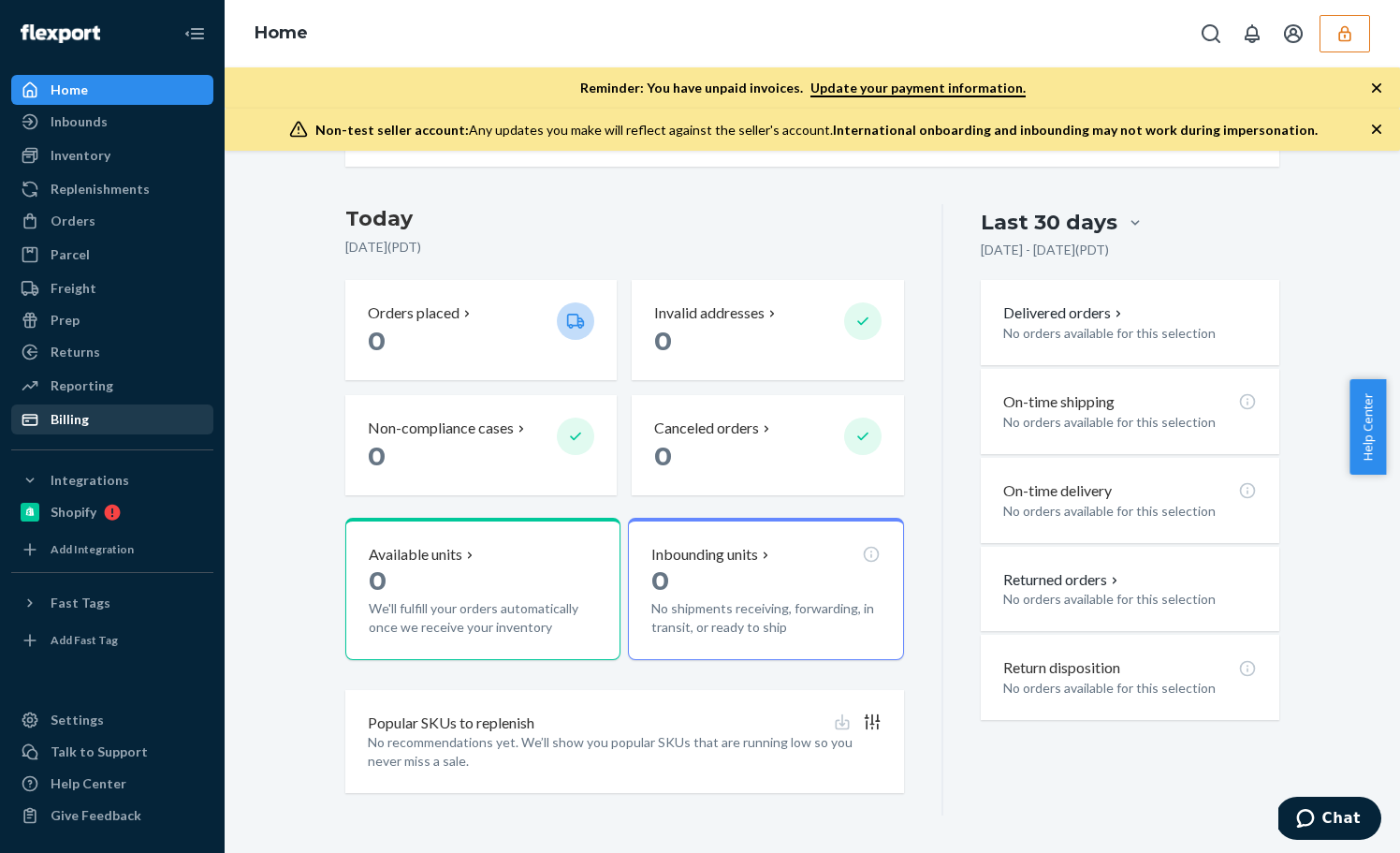
click at [120, 412] on div "Billing" at bounding box center [112, 419] width 198 height 26
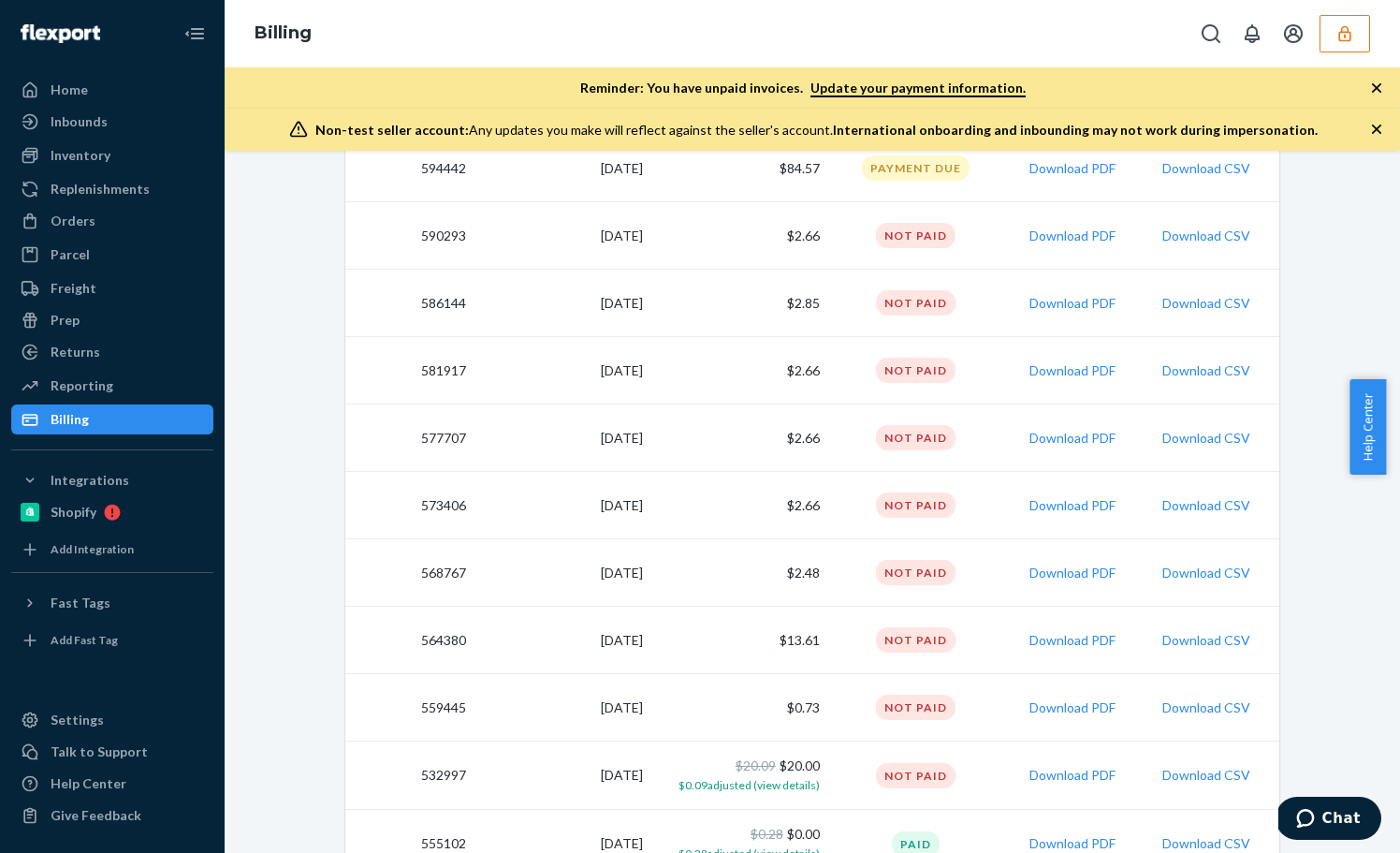
scroll to position [178, 0]
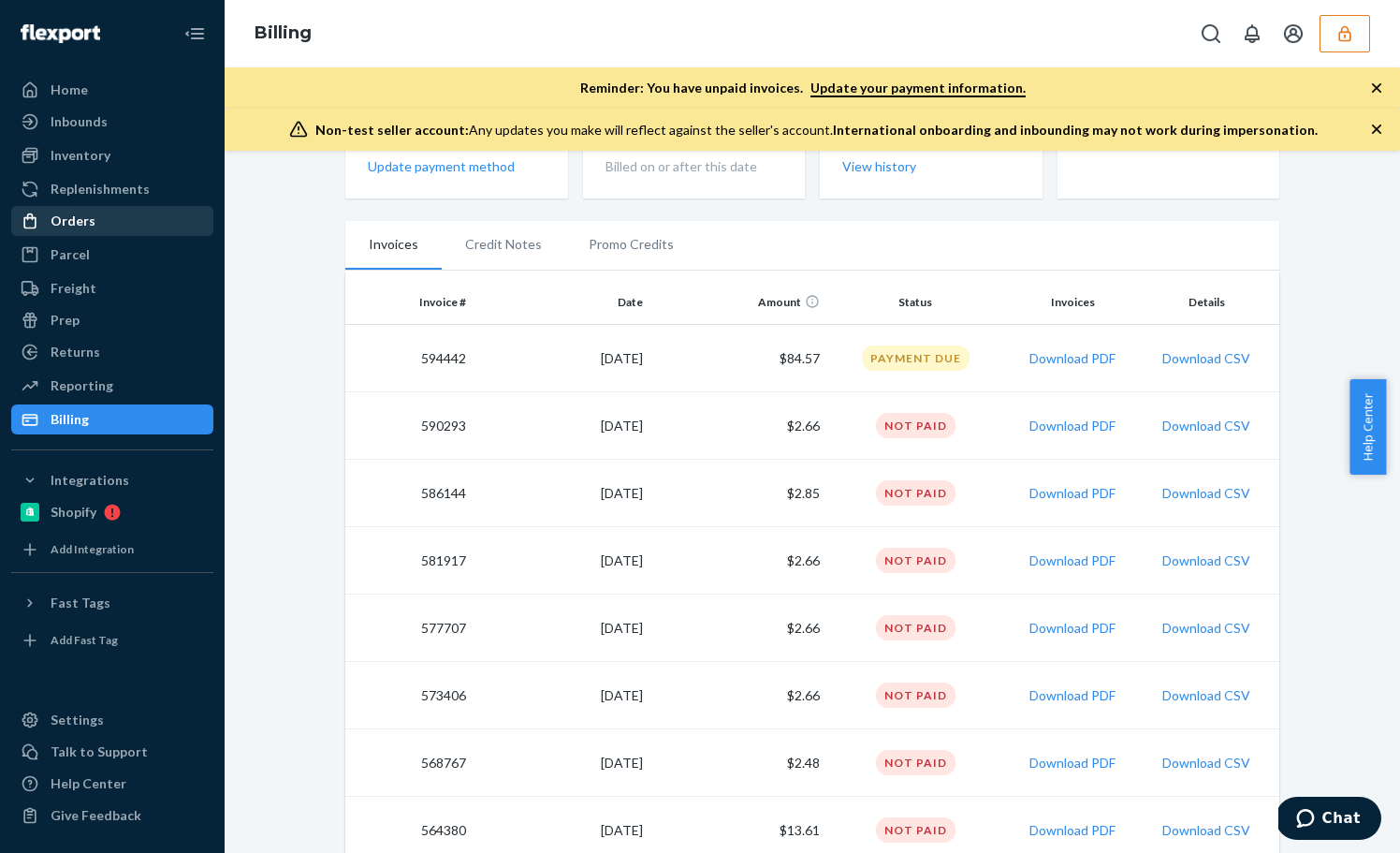
click at [104, 215] on div "Orders" at bounding box center [112, 221] width 198 height 26
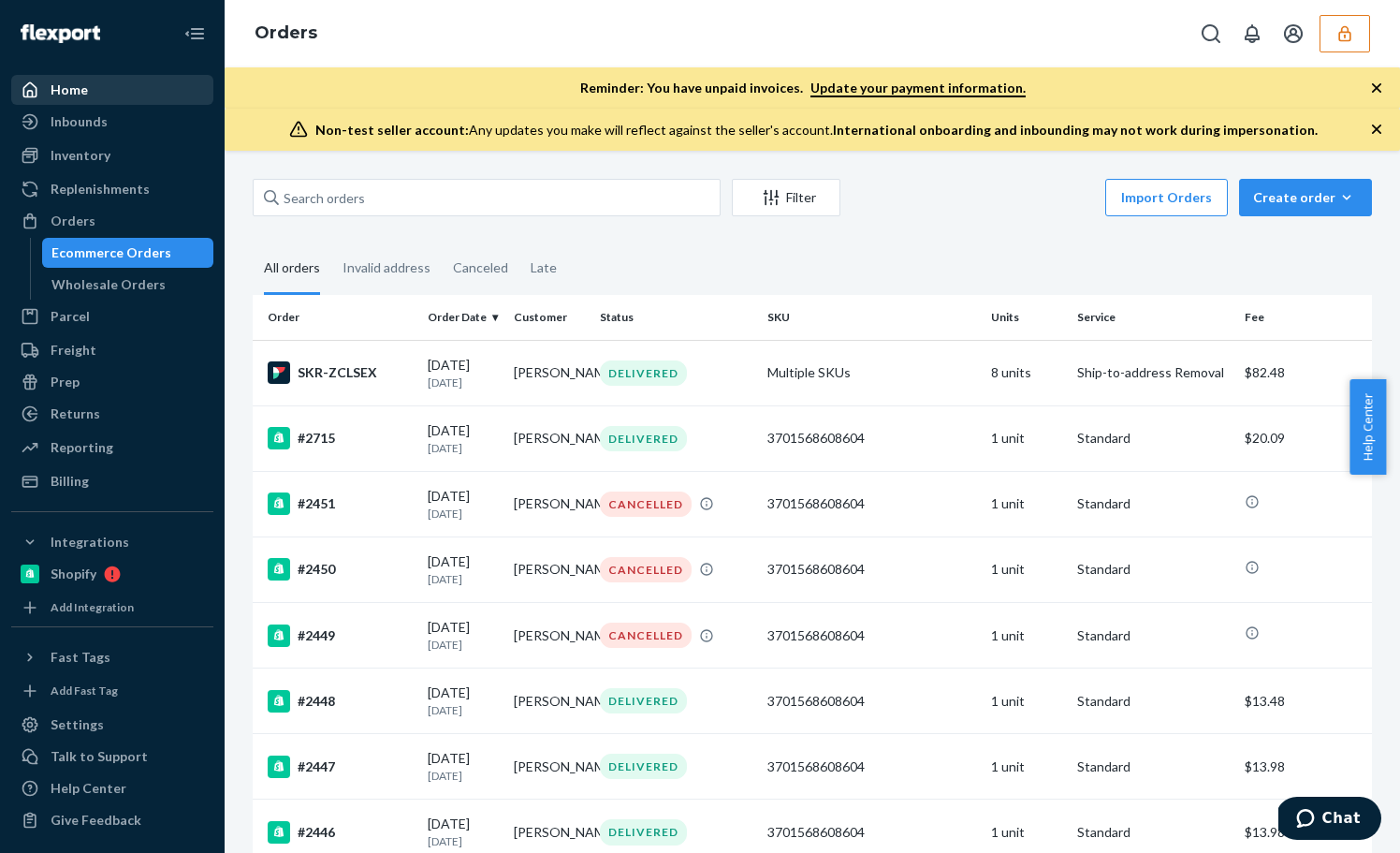
click at [125, 91] on div "Home" at bounding box center [112, 89] width 198 height 26
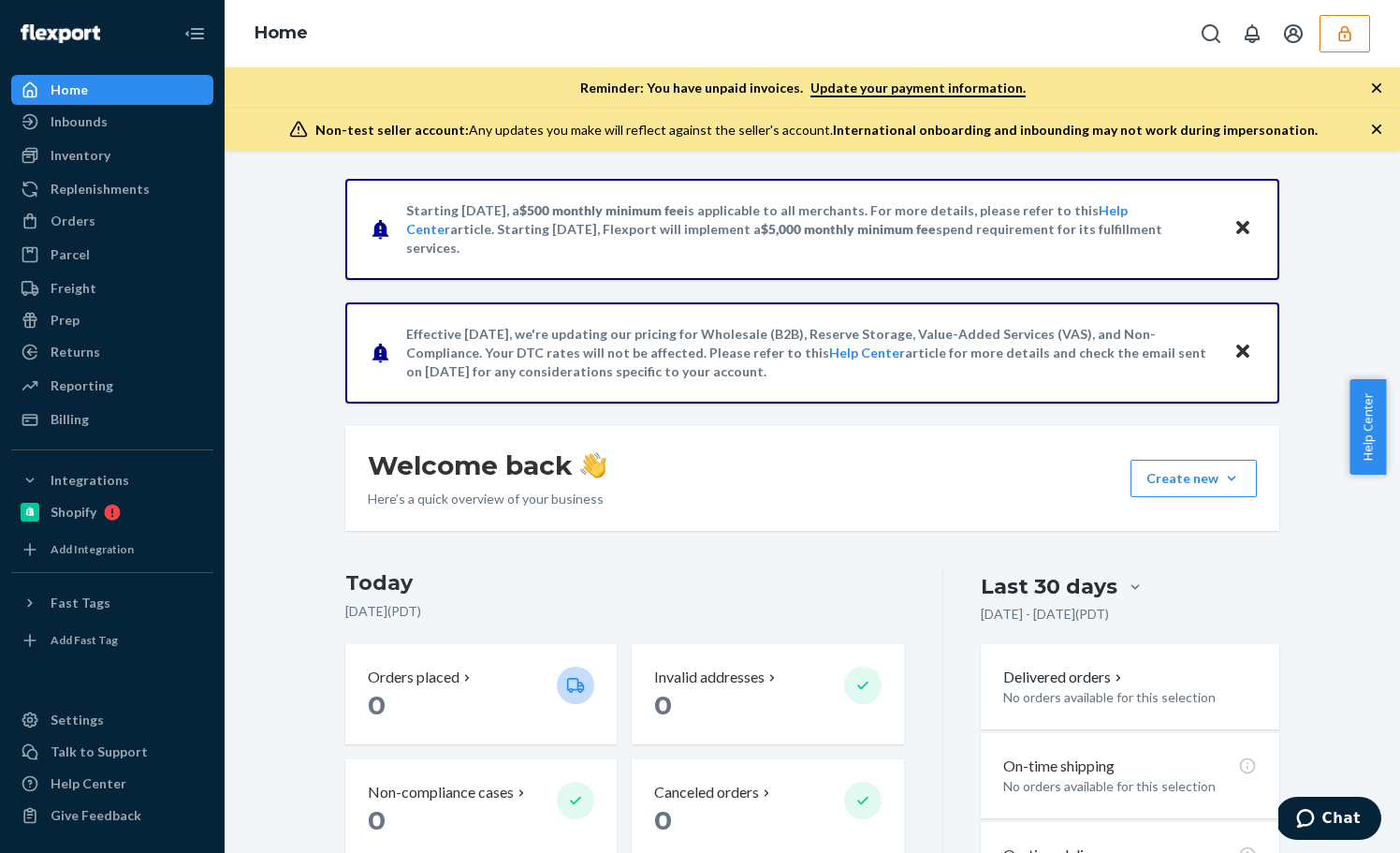
scroll to position [364, 0]
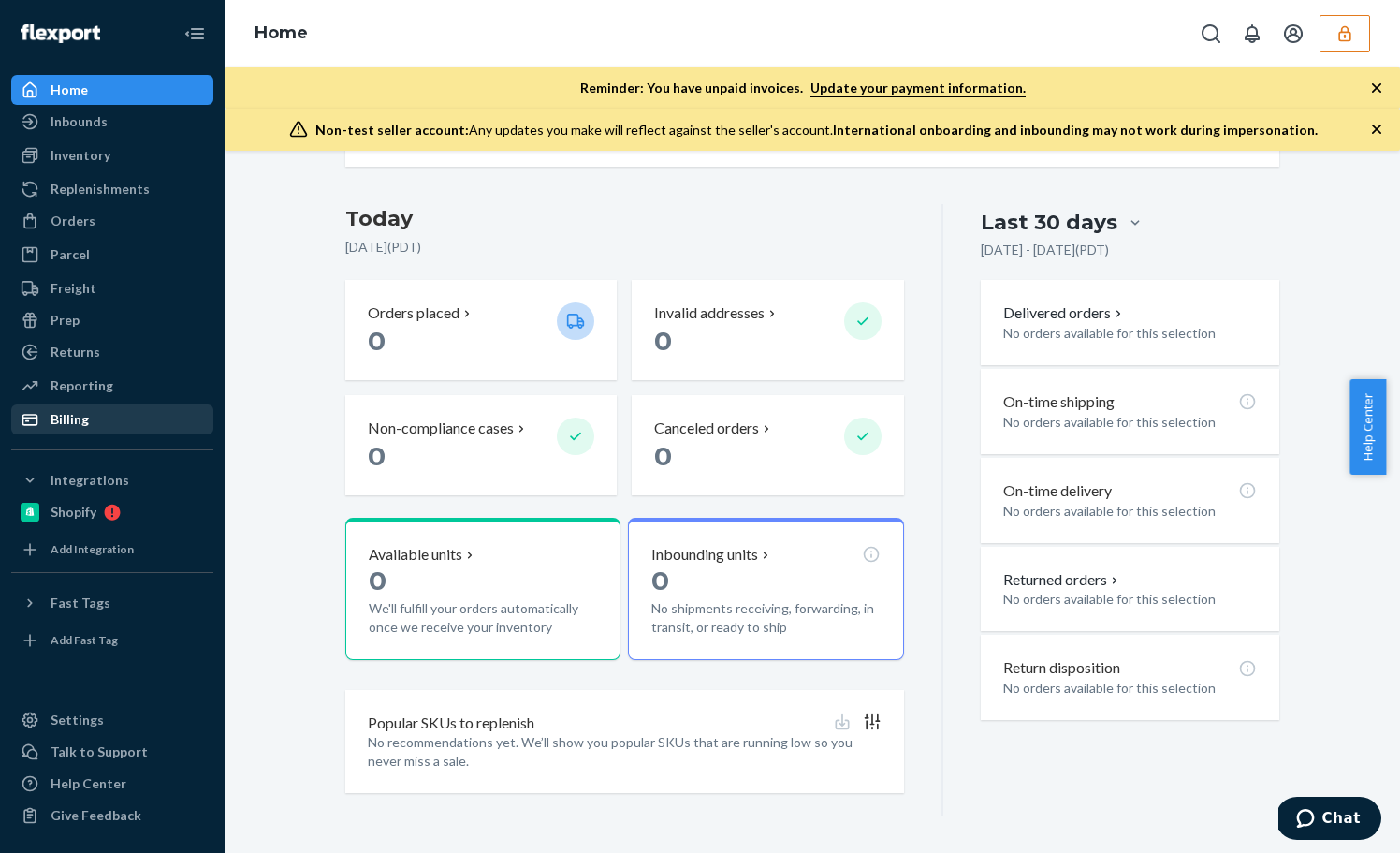
click at [100, 408] on div "Billing" at bounding box center [112, 419] width 198 height 26
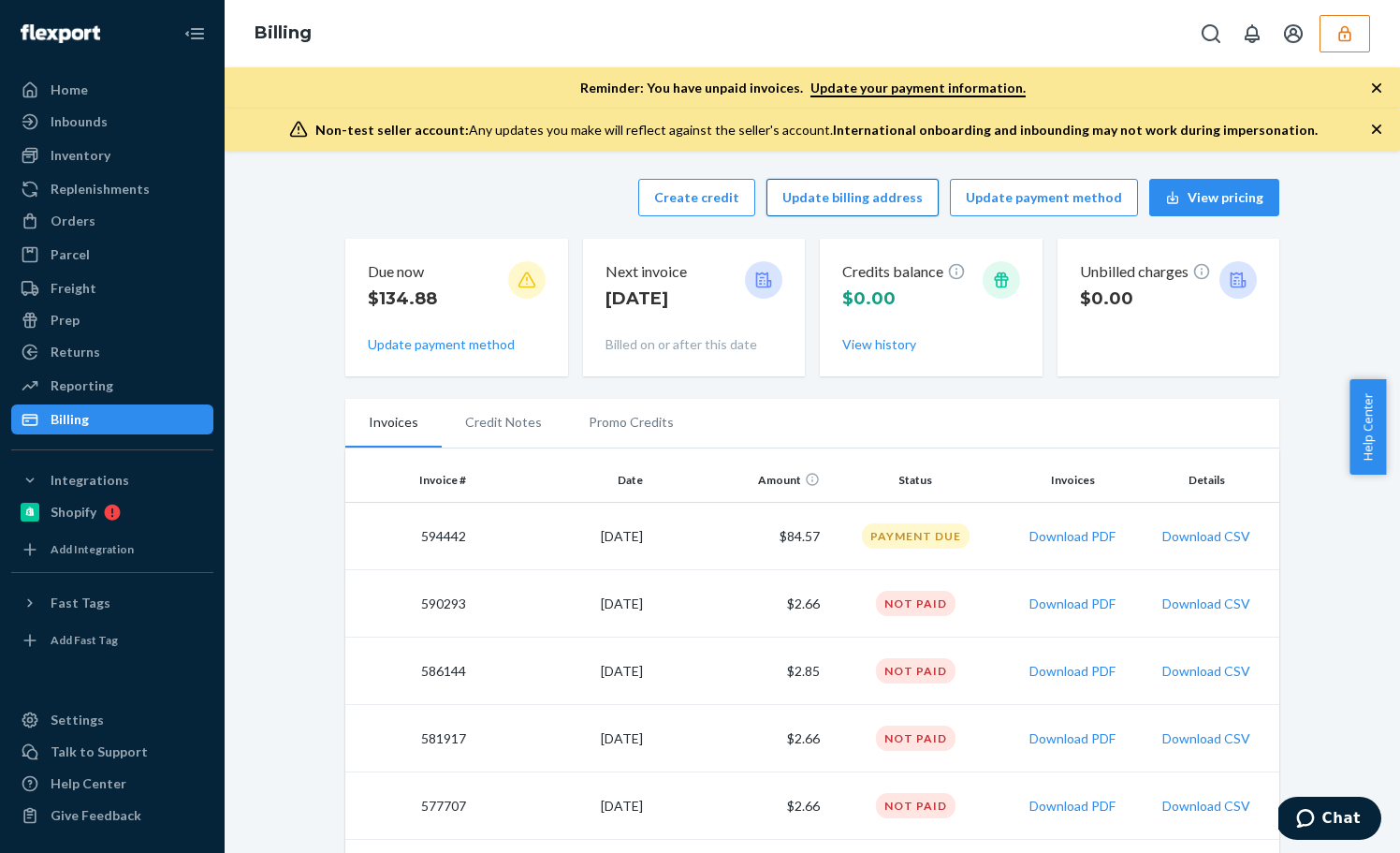
click at [864, 197] on button "Update billing address" at bounding box center [852, 197] width 172 height 38
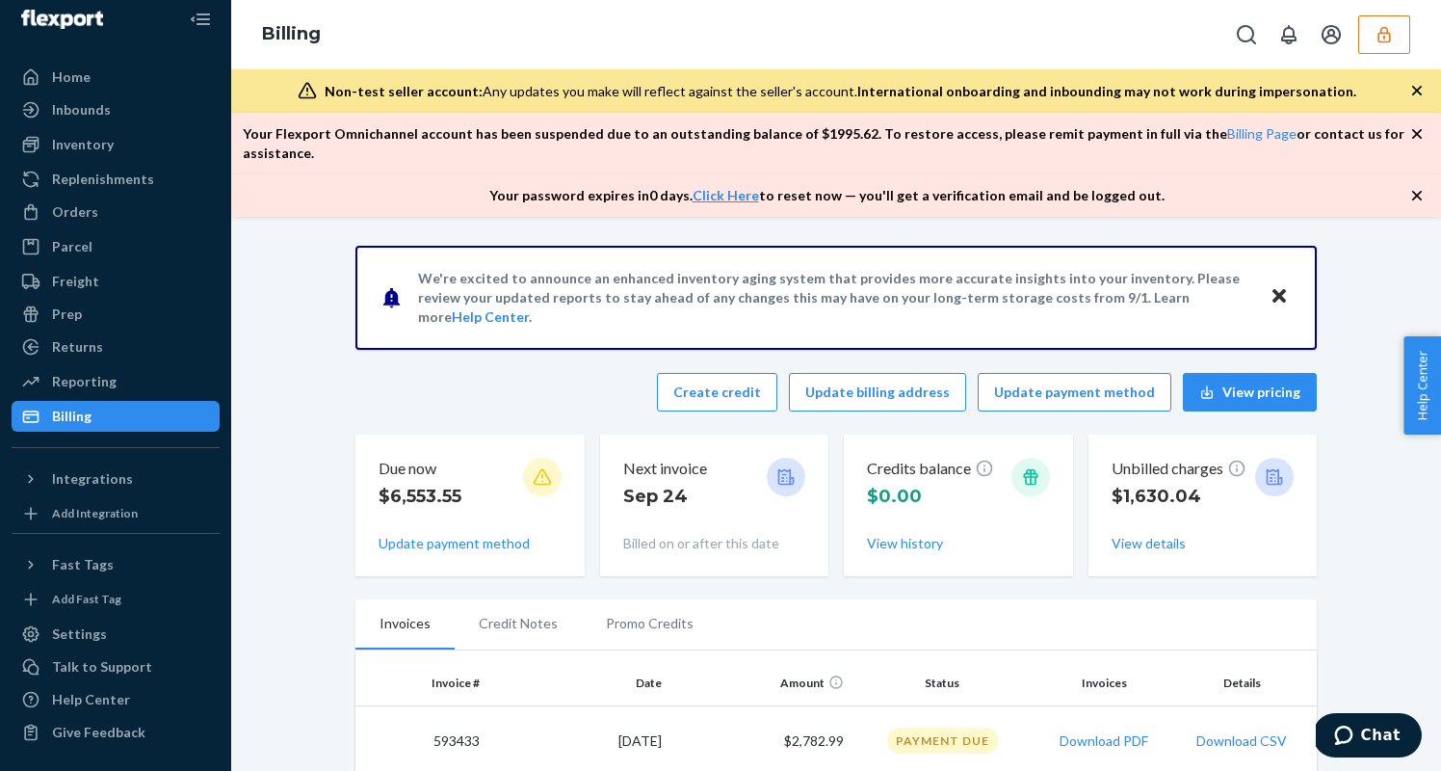
scroll to position [347, 0]
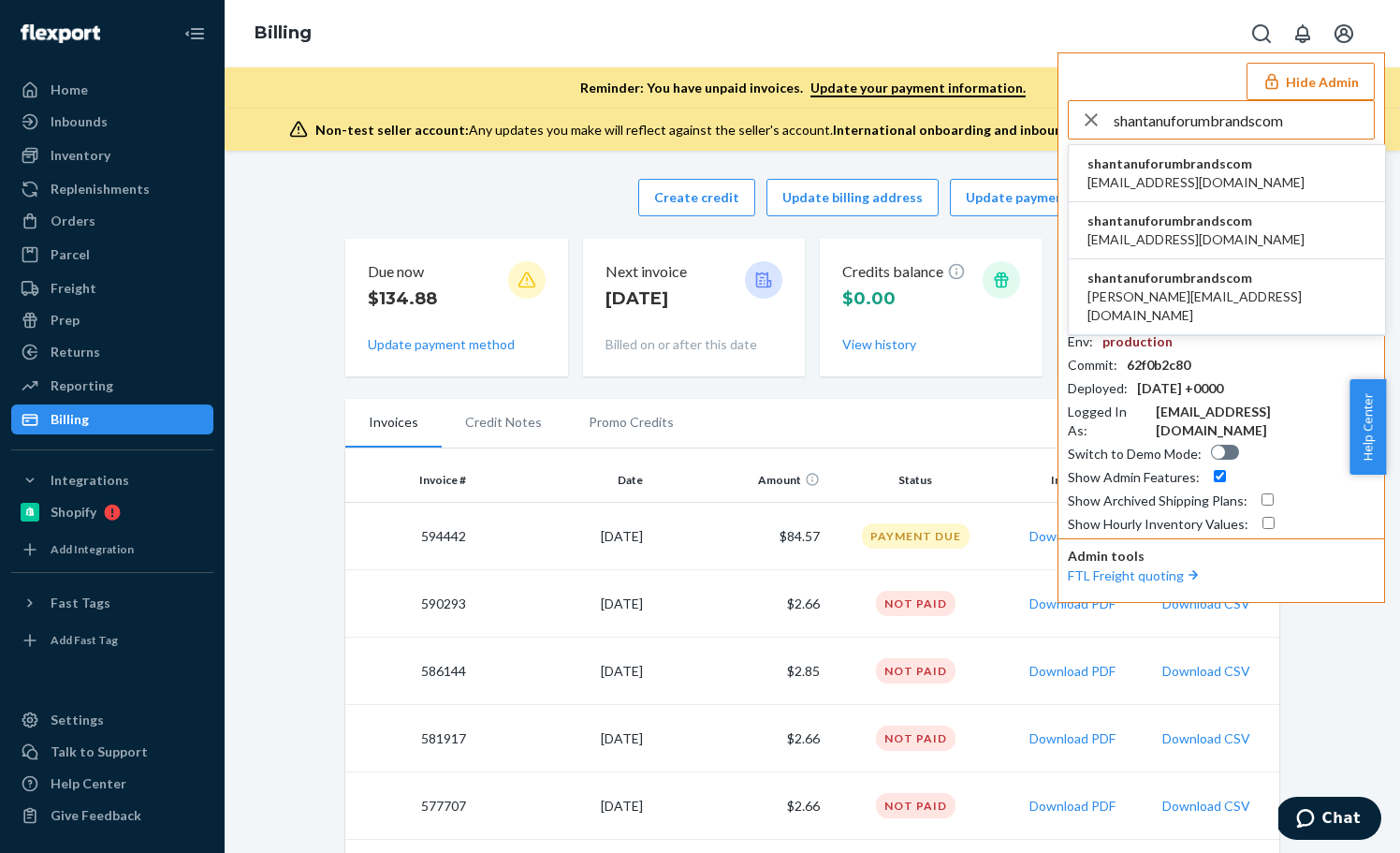
type input "shantanuforumbrandscom"
click at [1183, 164] on span "shantanuforumbrandscom" at bounding box center [1197, 163] width 218 height 18
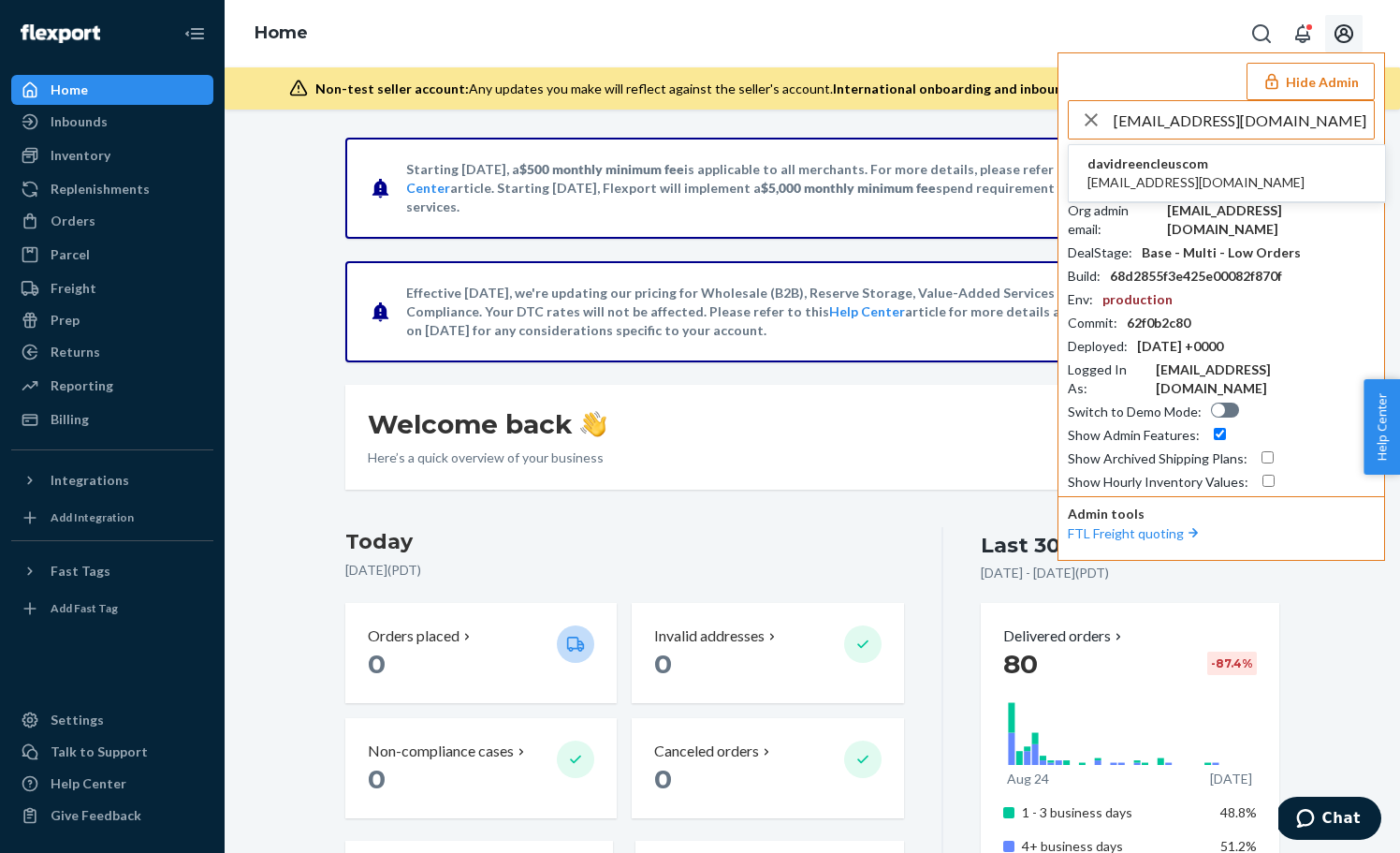
type input "jinhwi@reencleus.com"
click at [1151, 171] on span "davidreencleuscom" at bounding box center [1197, 163] width 218 height 18
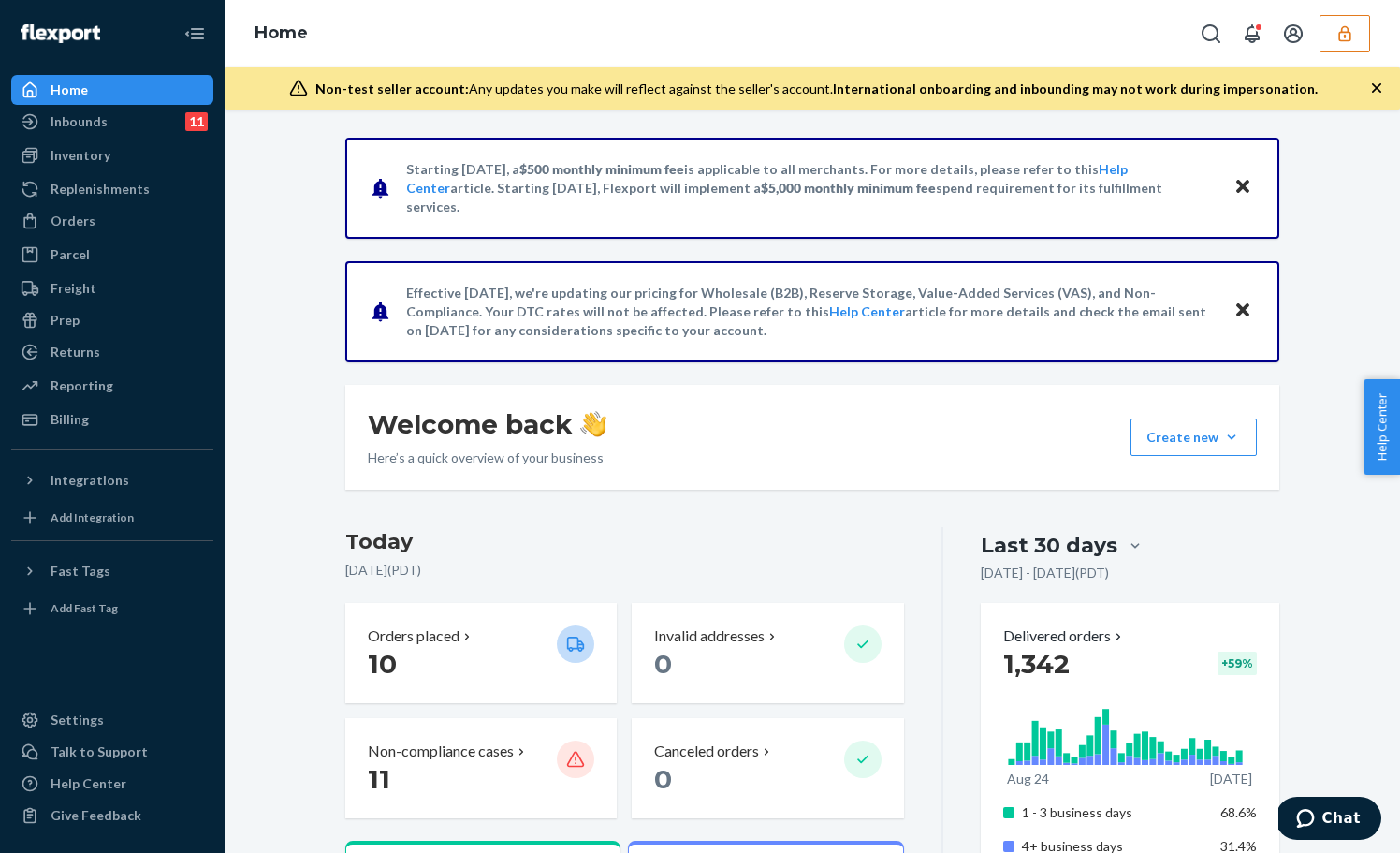
click at [1356, 35] on button "button" at bounding box center [1346, 33] width 51 height 38
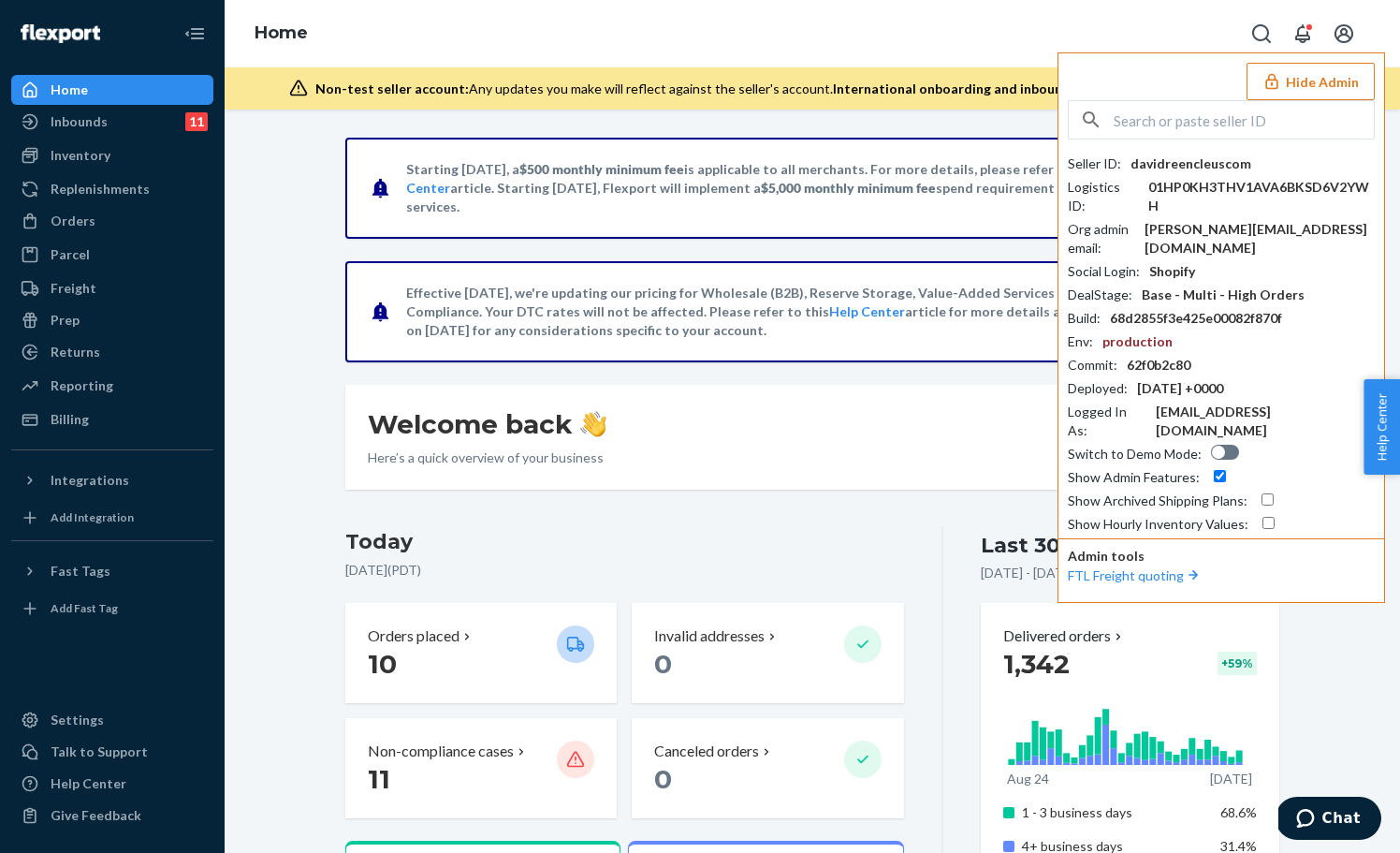
drag, startPoint x: 1244, startPoint y: 162, endPoint x: 1123, endPoint y: 167, distance: 121.1
click at [1123, 167] on div "Seller ID : davidreencleuscom" at bounding box center [1221, 163] width 307 height 18
copy div "davidreencleuscom"
